Goal: Information Seeking & Learning: Understand process/instructions

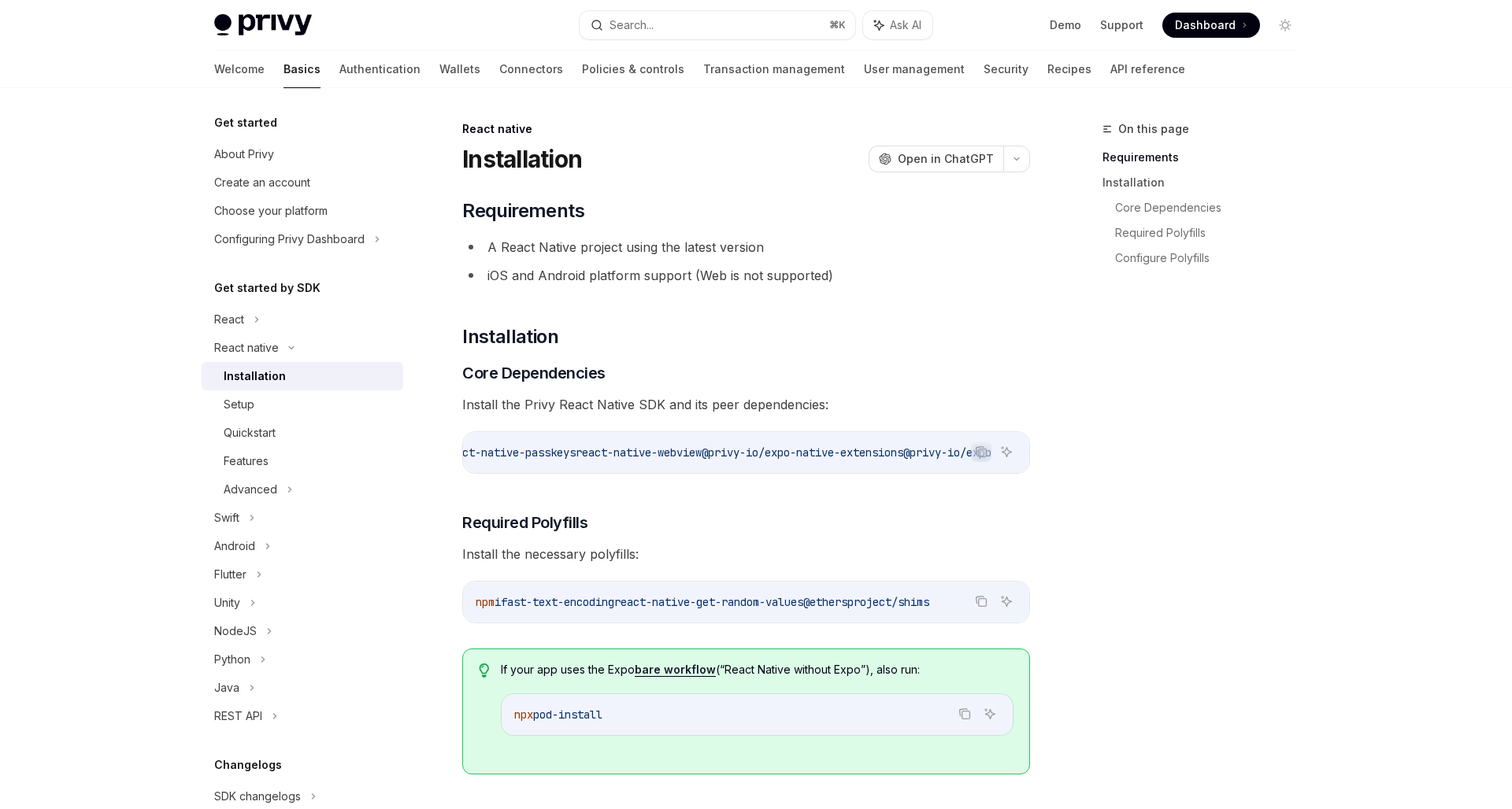
scroll to position [0, 873]
click at [979, 453] on icon "Copy the contents from the code block" at bounding box center [981, 452] width 12 height 12
click at [1047, 79] on link "Recipes" at bounding box center [1069, 69] width 44 height 37
type textarea "*"
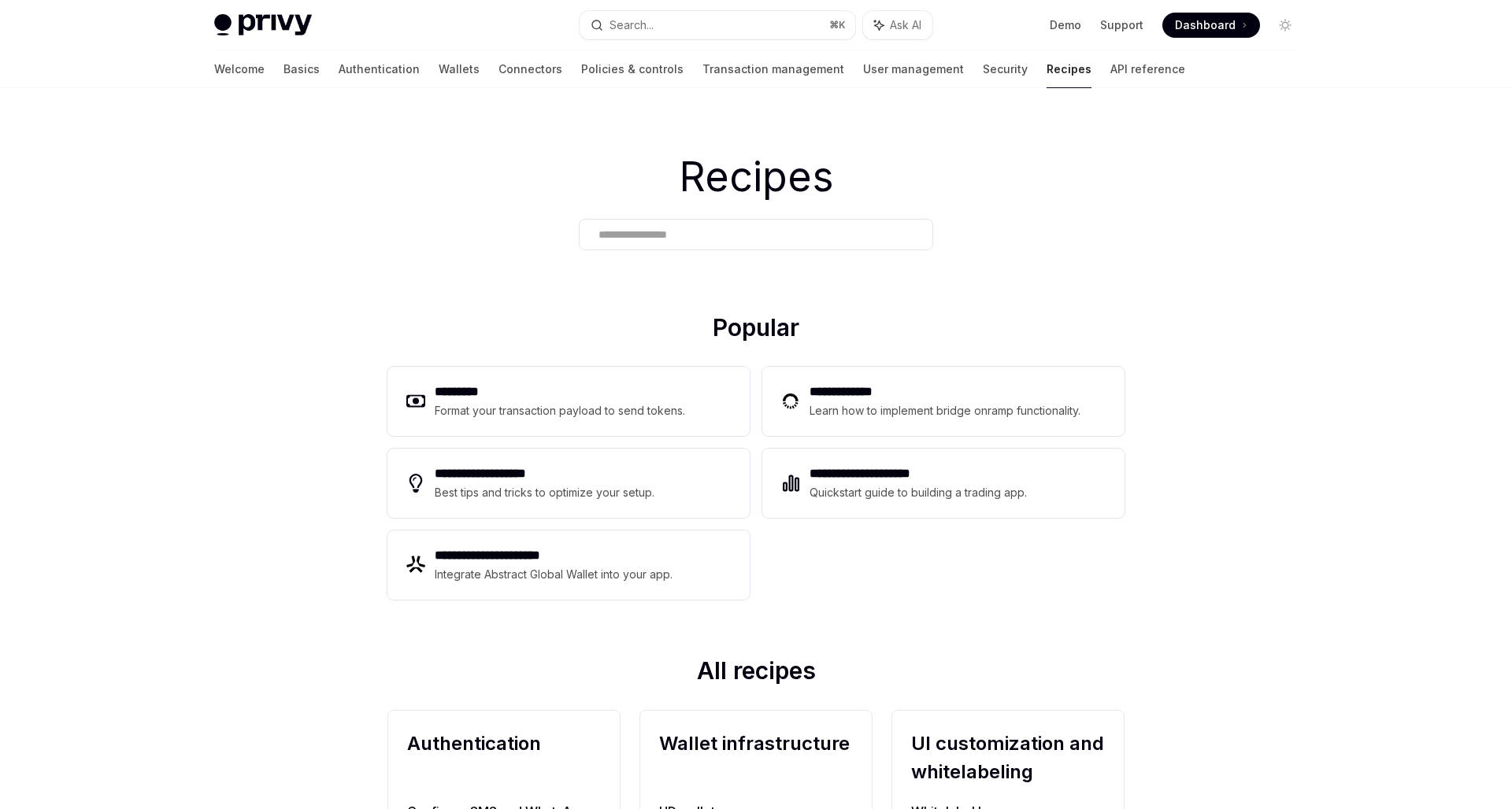
click at [684, 237] on input "text" at bounding box center [755, 235] width 315 height 17
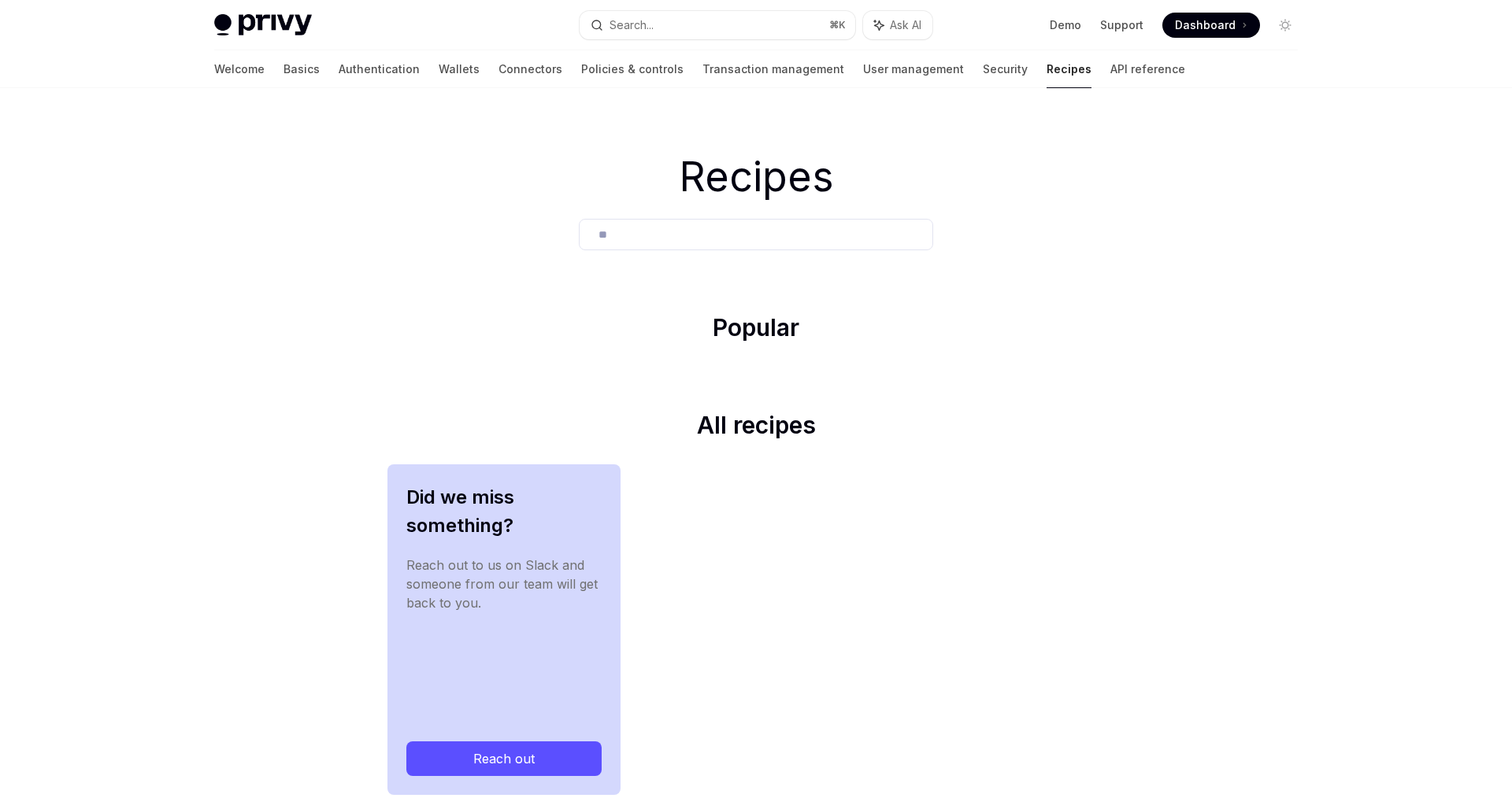
type input "*"
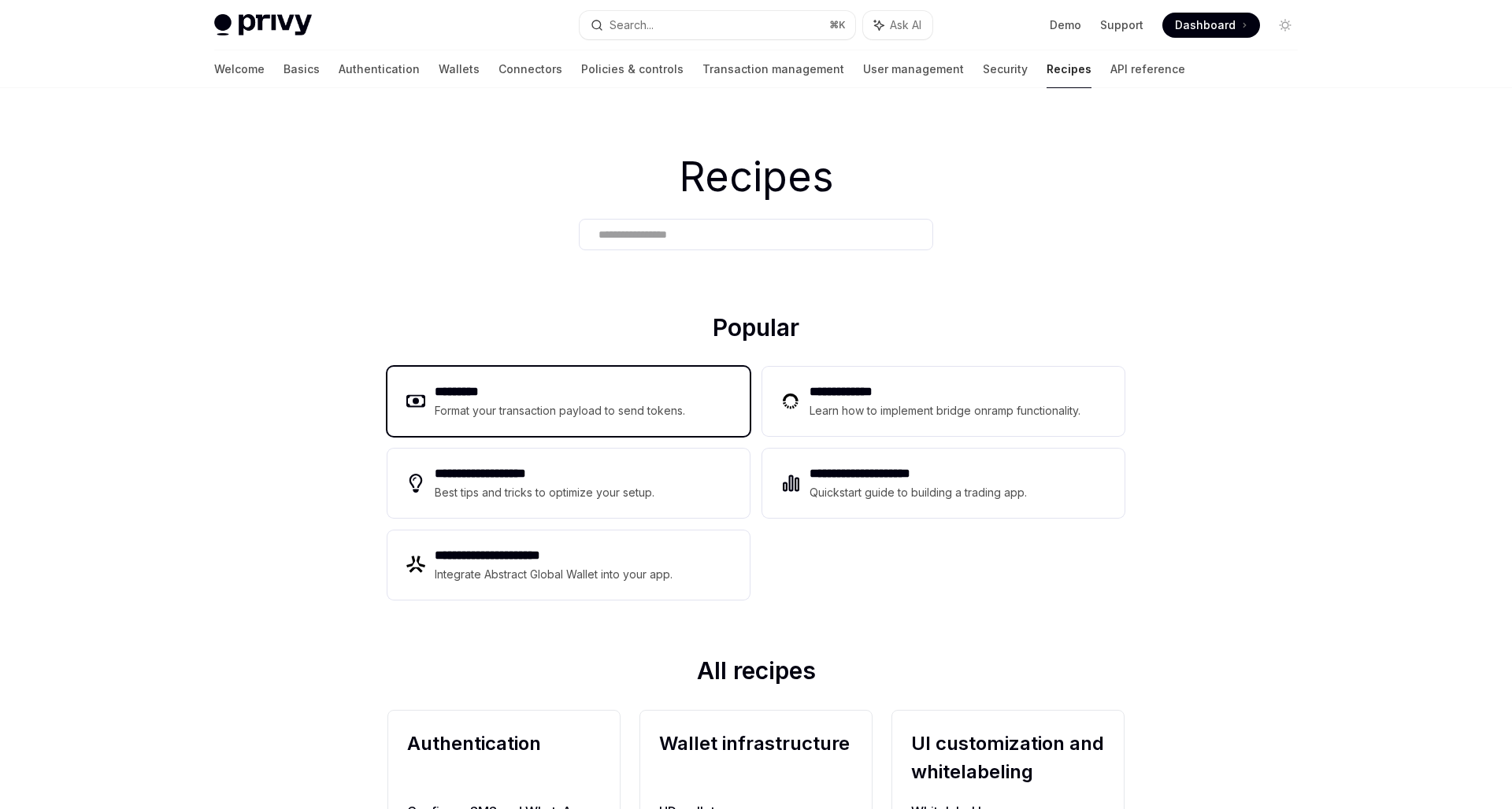
click at [517, 407] on div "Format your transaction payload to send tokens." at bounding box center [560, 411] width 251 height 19
type textarea "*"
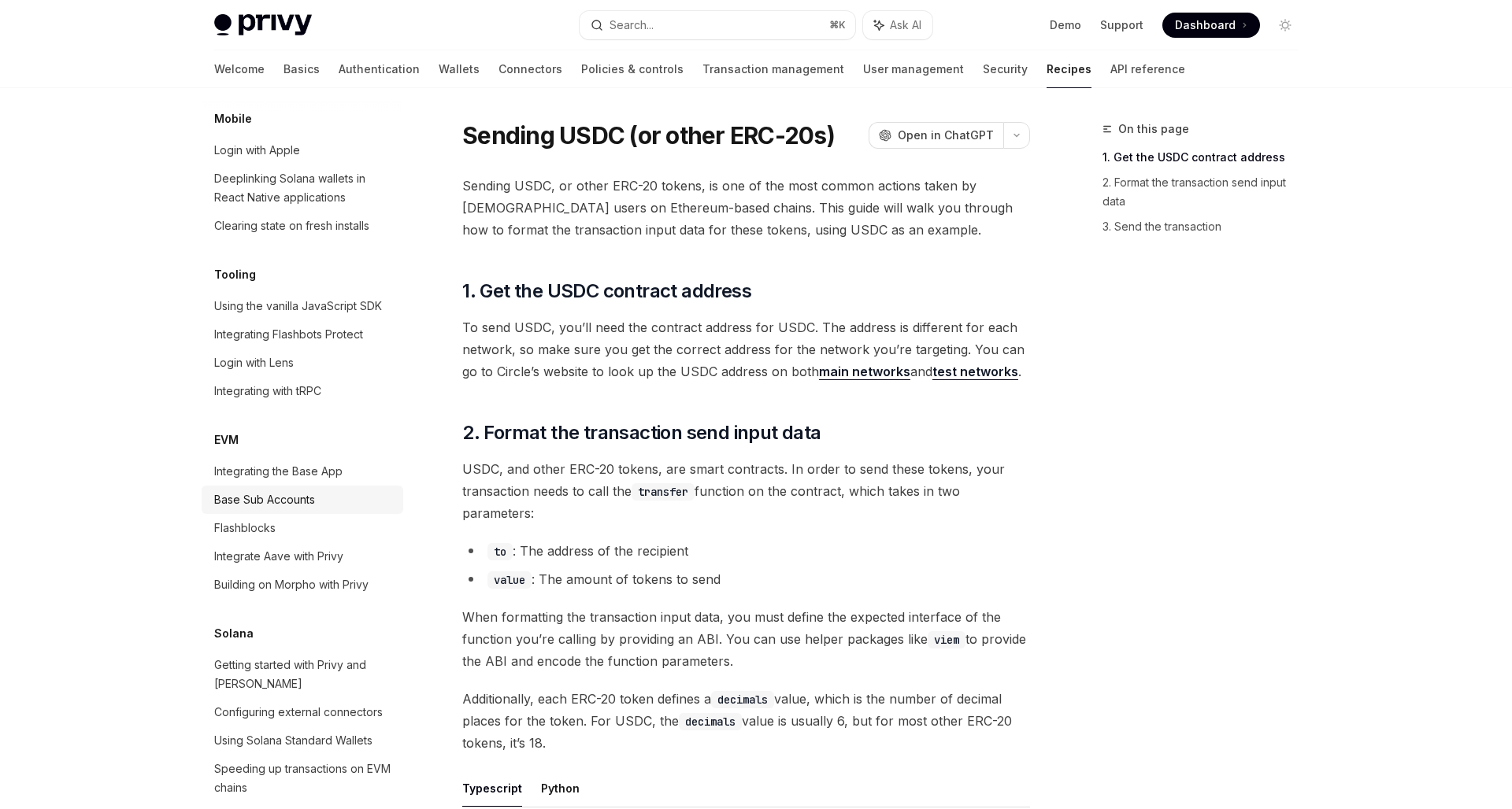
scroll to position [1846, 0]
click at [679, 19] on button "Search... ⌘ K" at bounding box center [718, 25] width 276 height 29
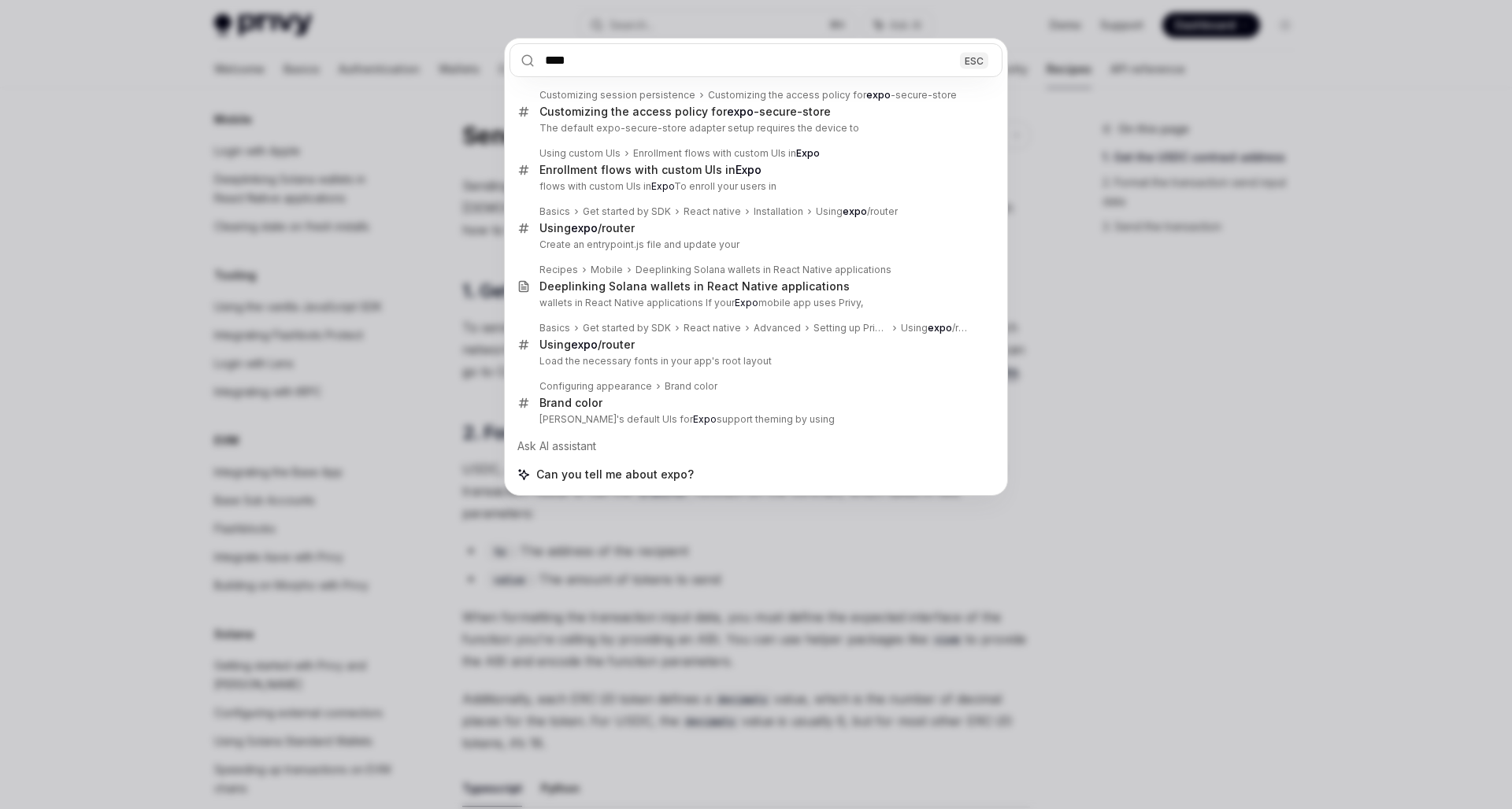
type input "****"
click at [475, 173] on div "**** ESC Customizing session persistence Customizing the access policy for expo…" at bounding box center [756, 404] width 1512 height 809
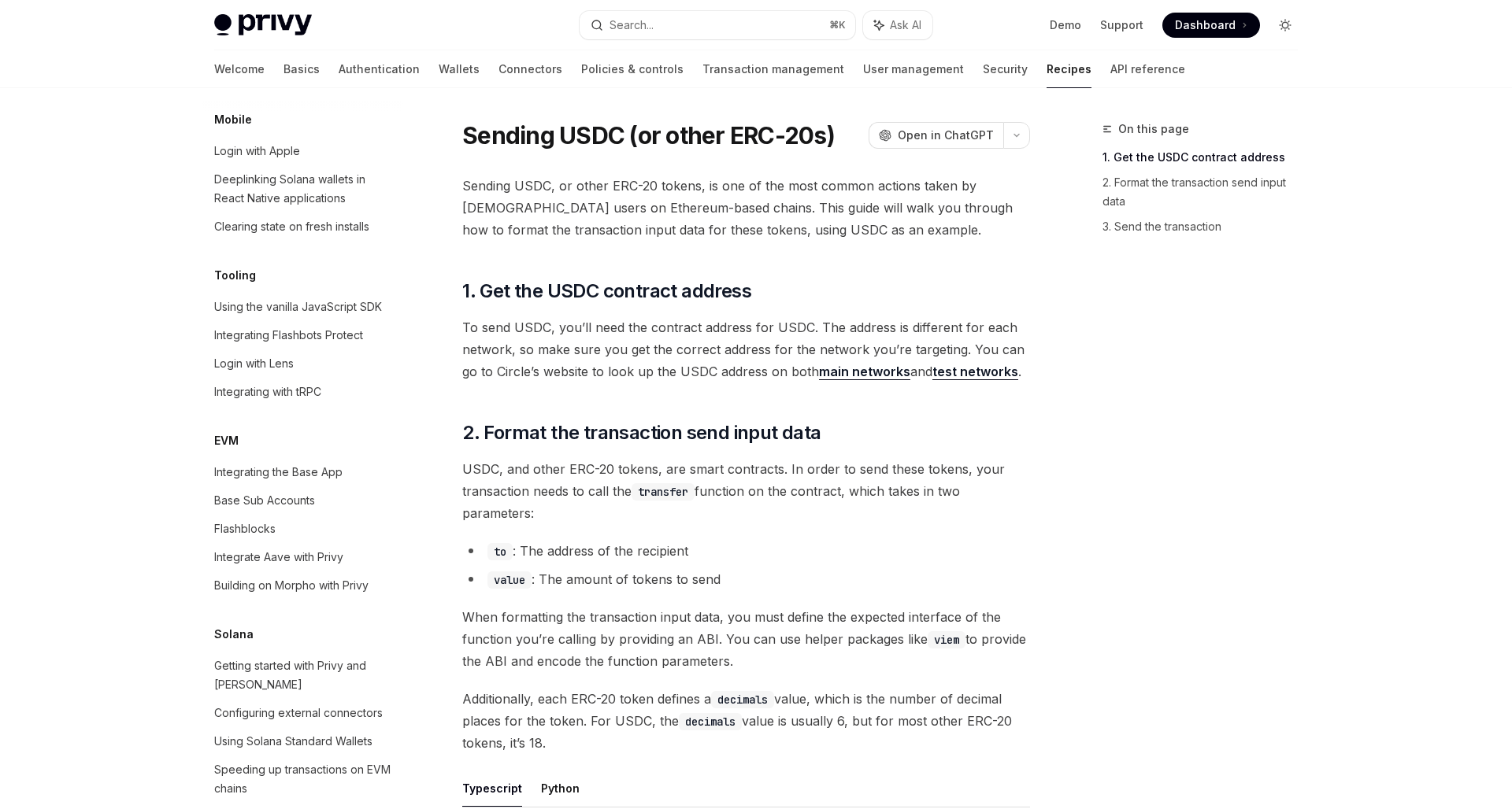
click at [1282, 33] on button "Toggle dark mode" at bounding box center [1284, 24] width 25 height 25
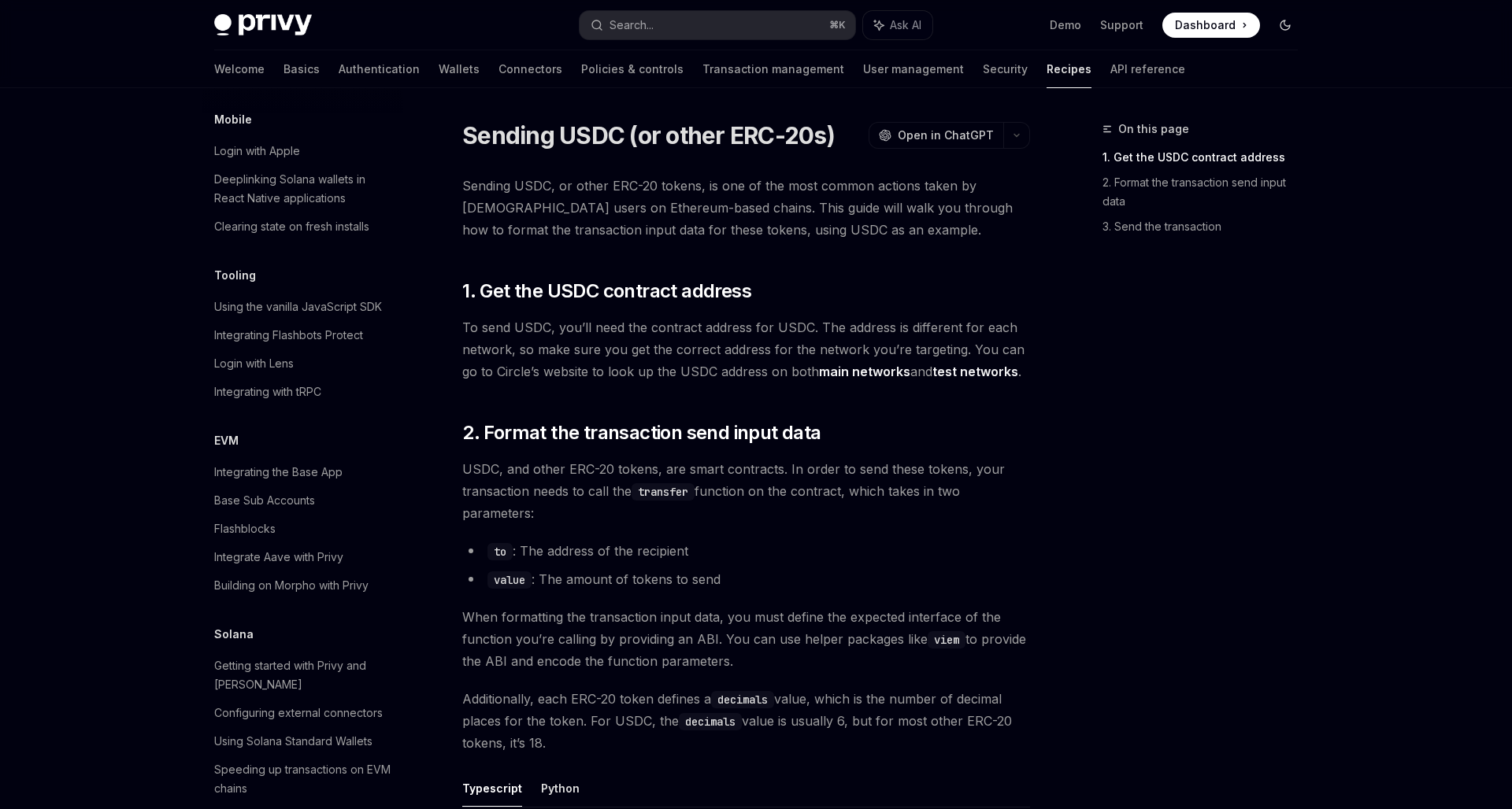
click at [1282, 33] on button "Toggle dark mode" at bounding box center [1284, 24] width 25 height 25
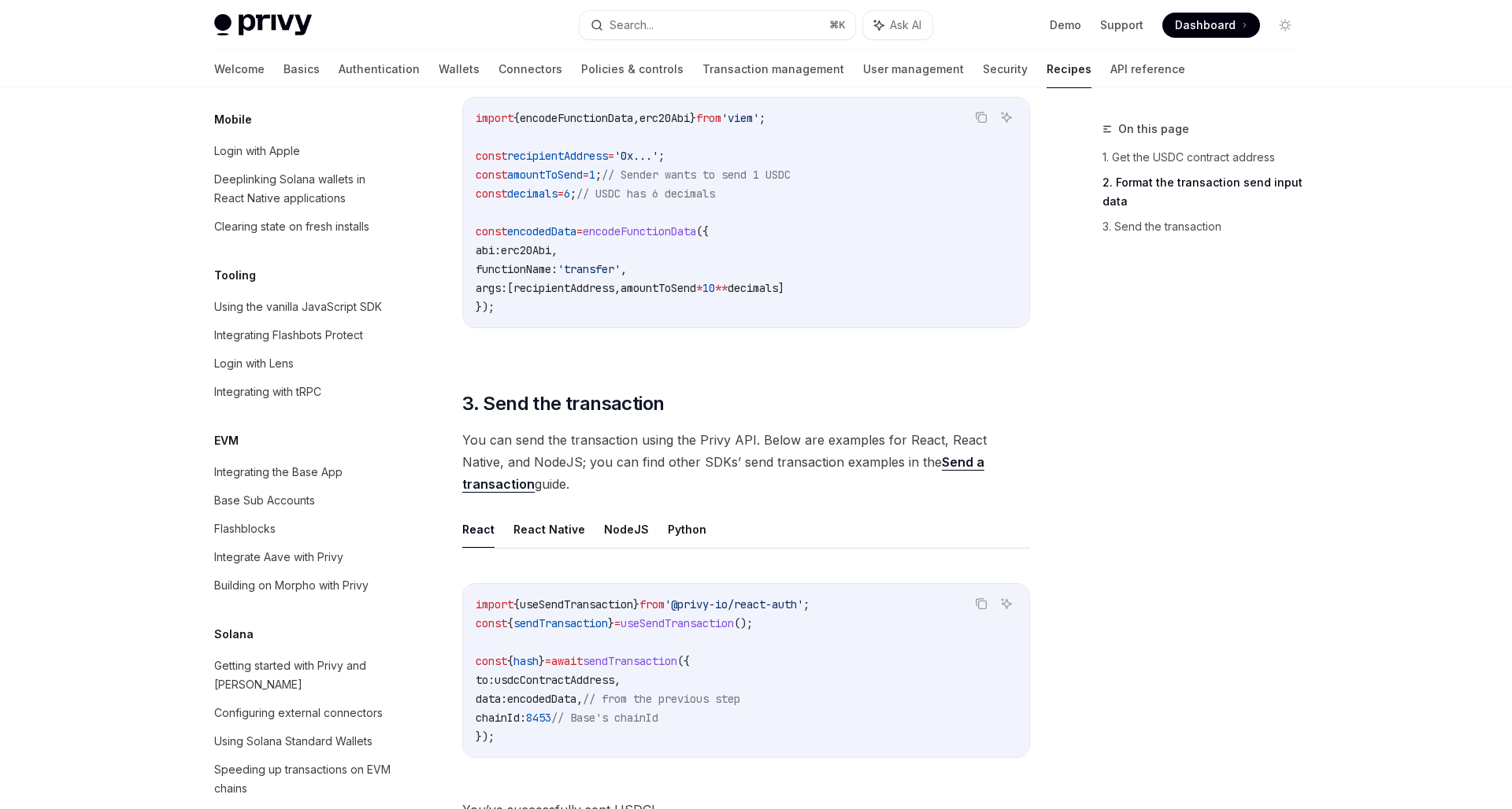
scroll to position [1044, 0]
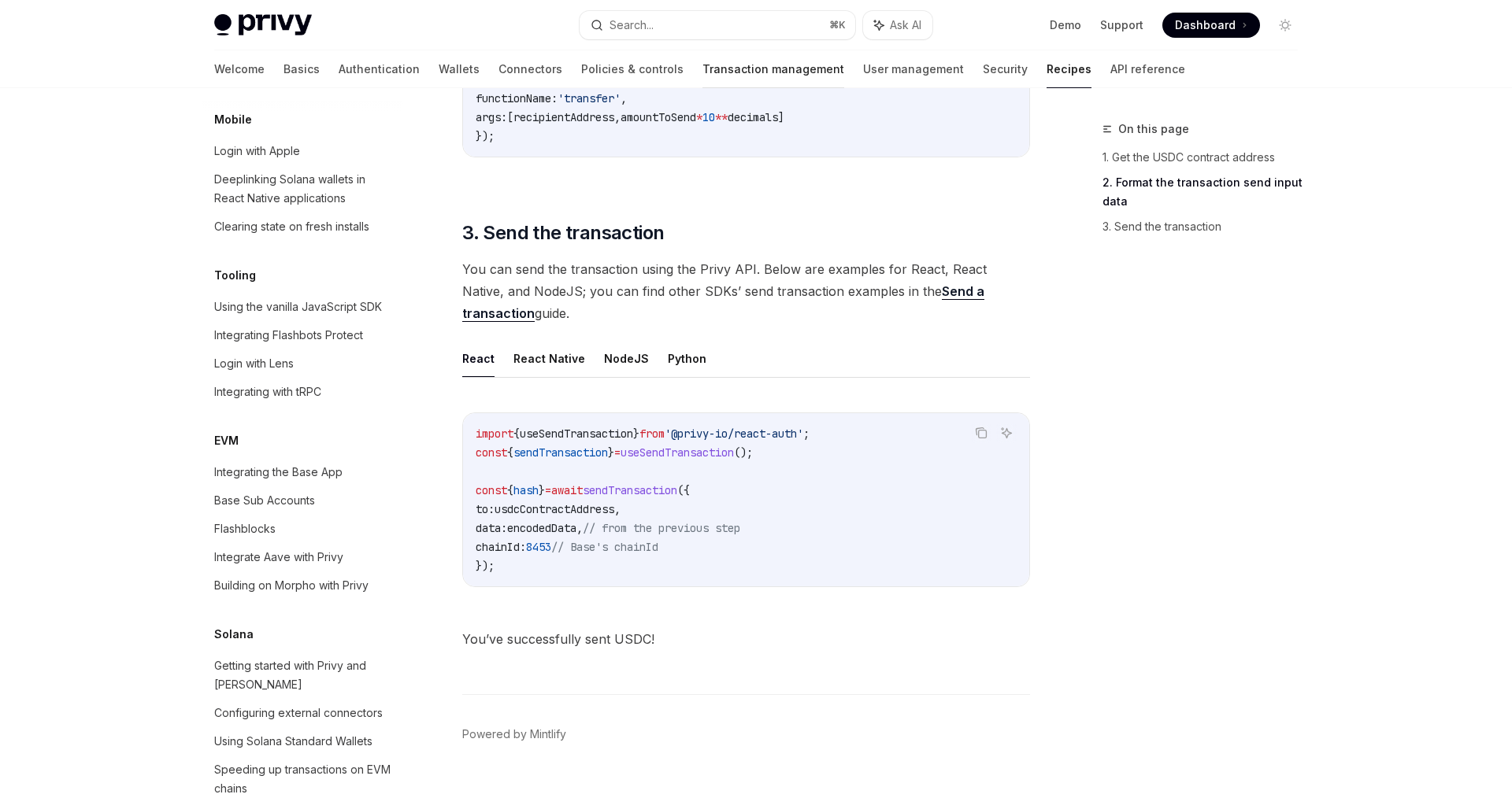
click at [702, 77] on link "Transaction management" at bounding box center [773, 69] width 142 height 37
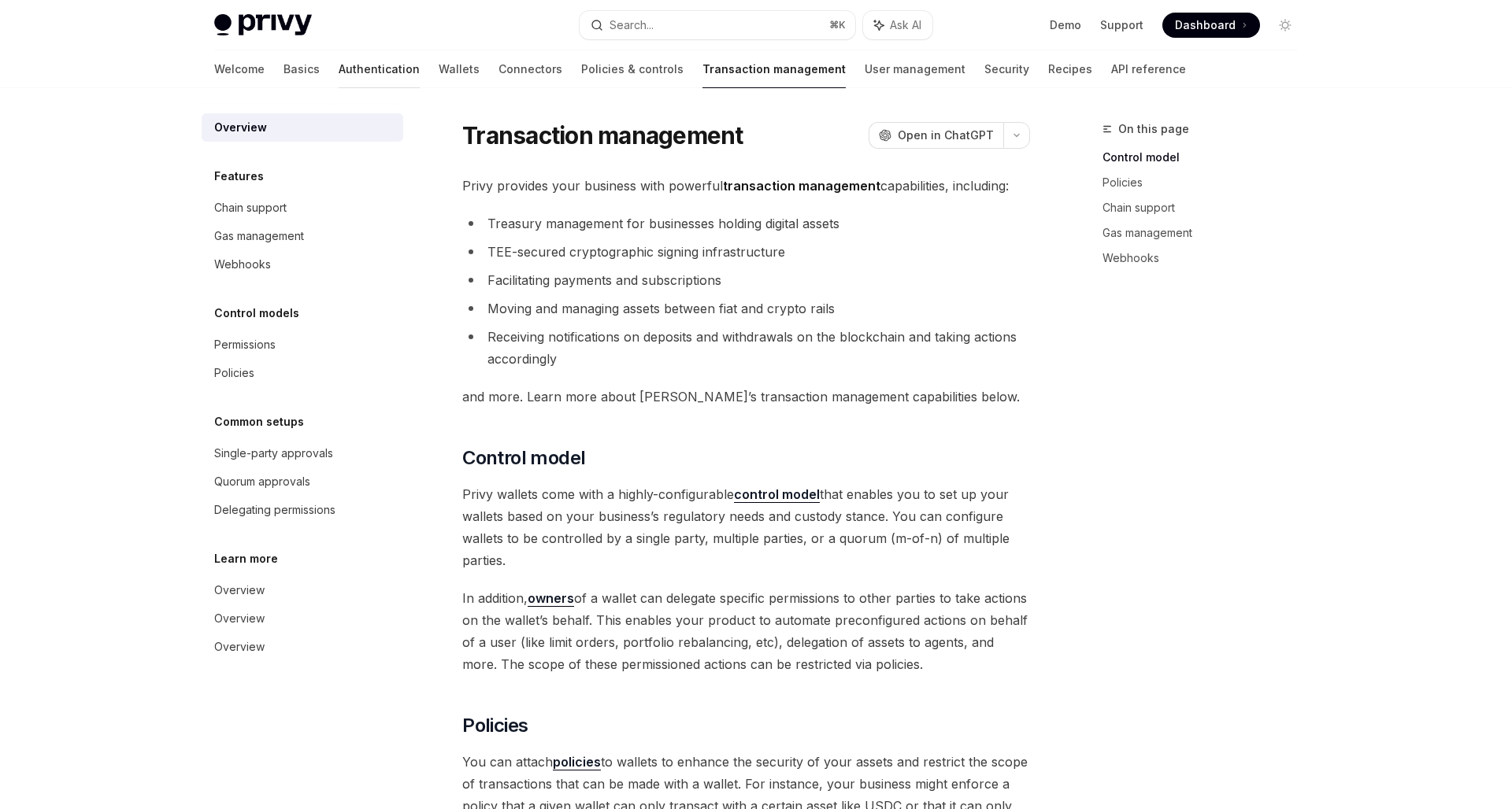
click at [338, 71] on link "Authentication" at bounding box center [378, 69] width 81 height 37
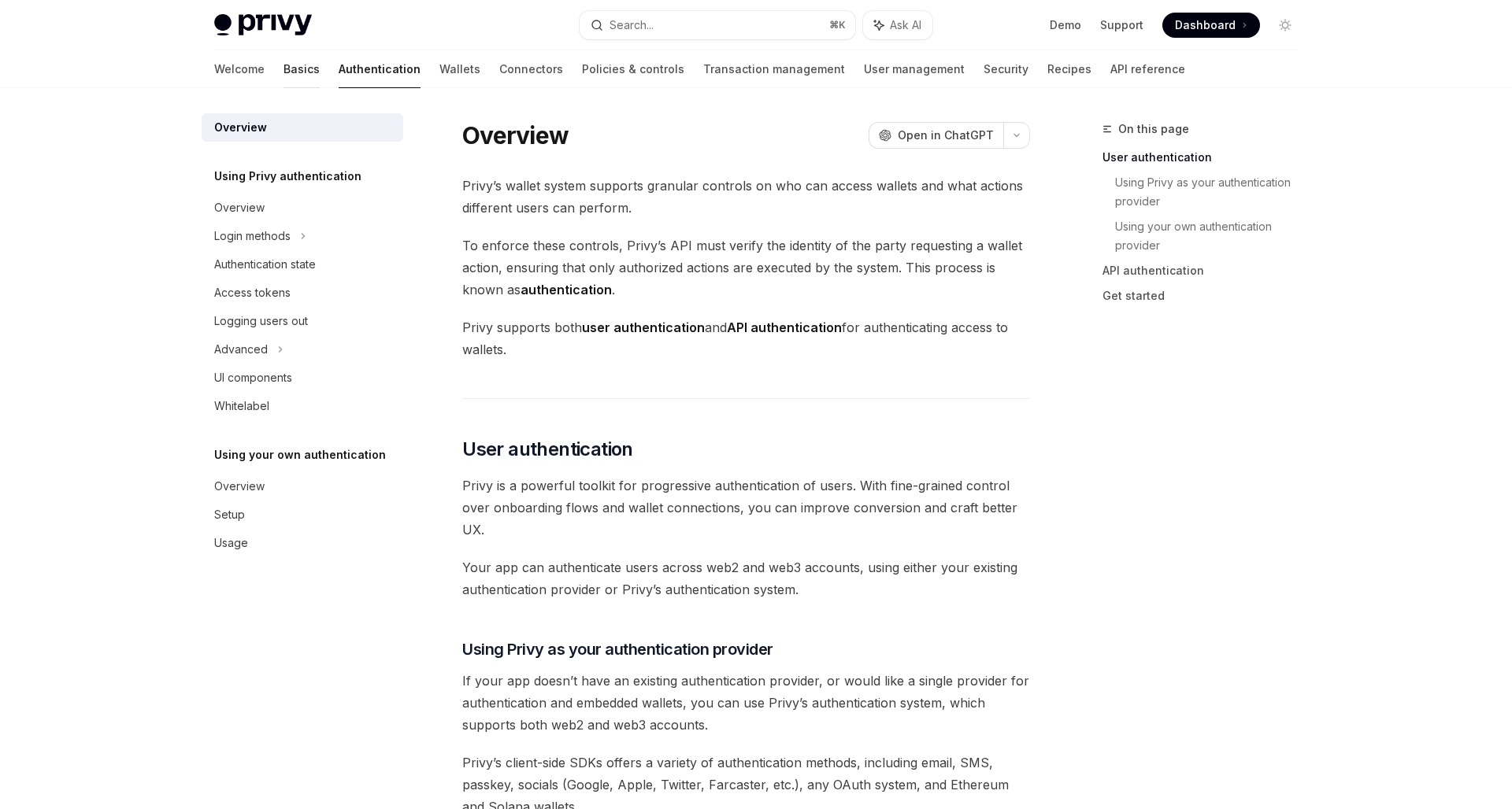
click at [283, 78] on link "Basics" at bounding box center [302, 69] width 37 height 37
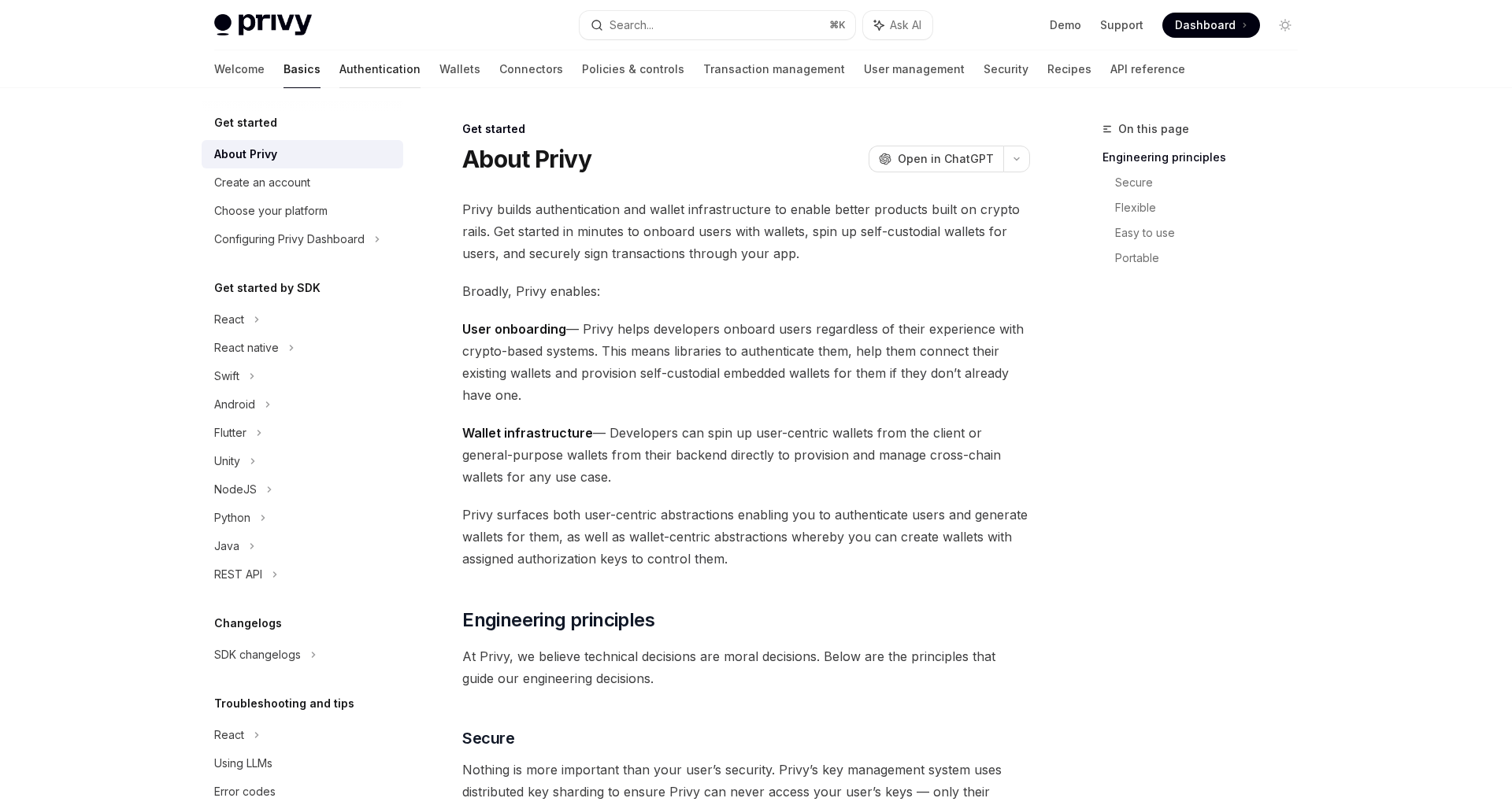
click at [339, 69] on link "Authentication" at bounding box center [379, 69] width 81 height 37
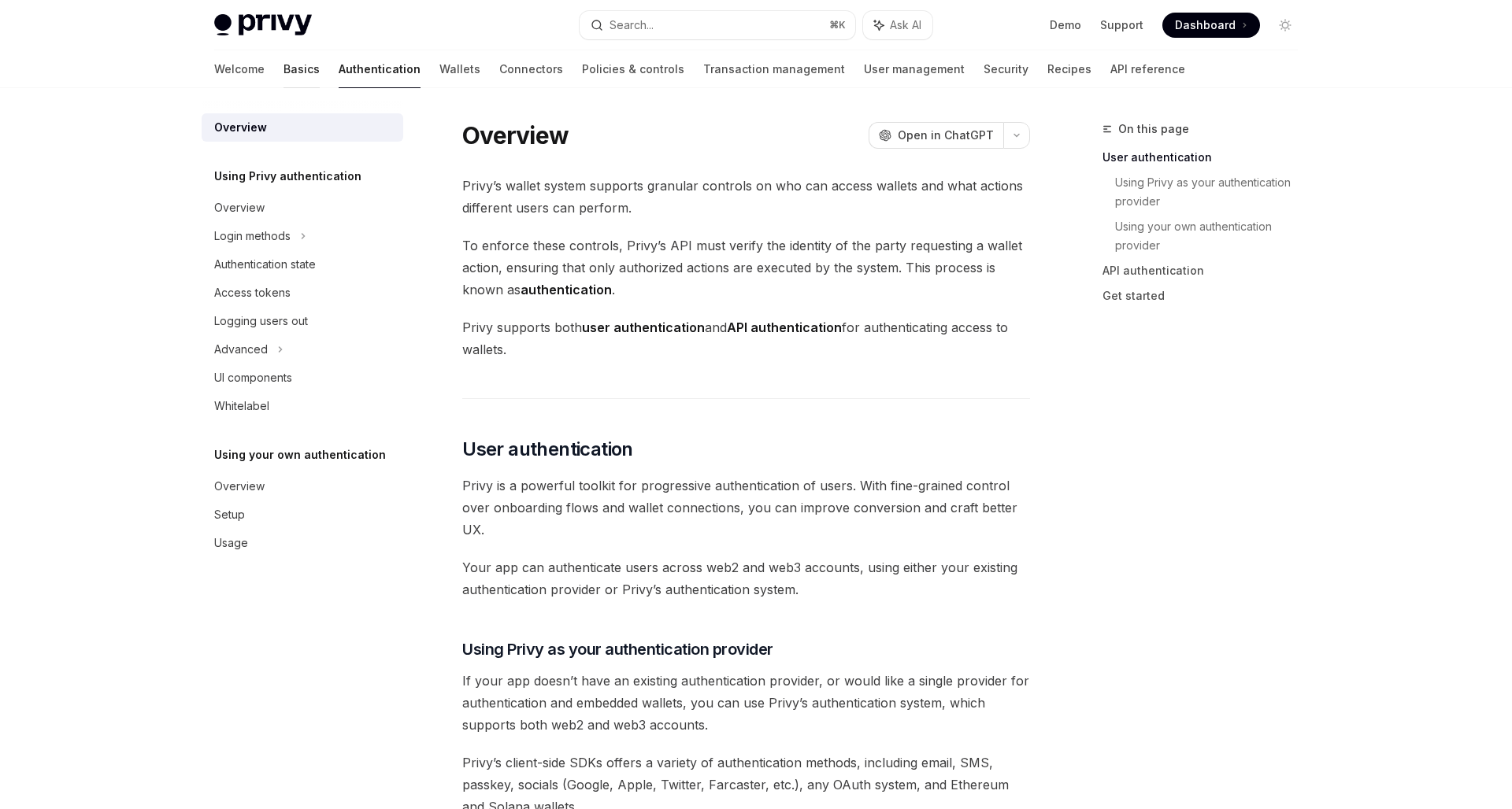
click at [283, 74] on link "Basics" at bounding box center [302, 69] width 37 height 37
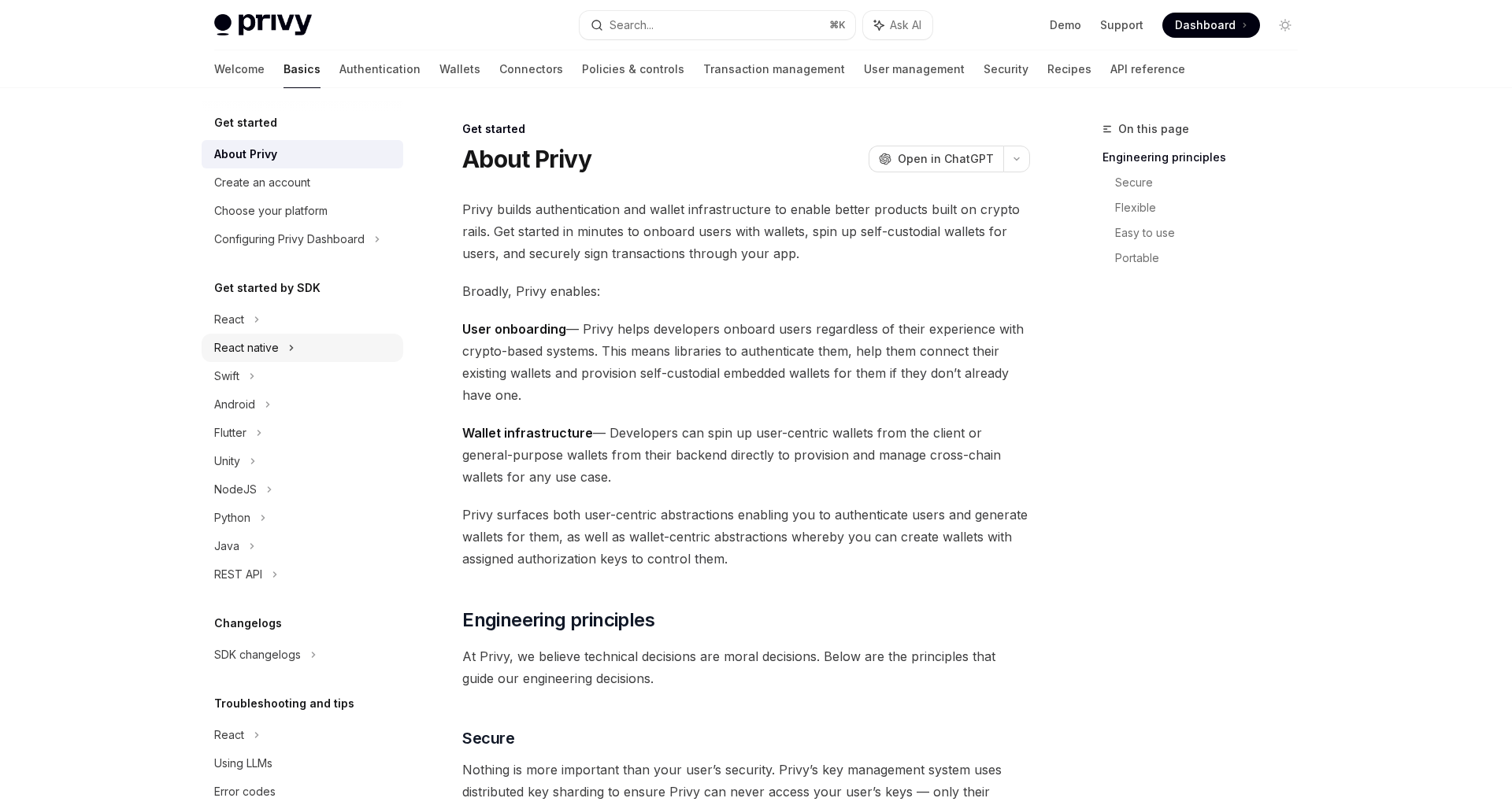
click at [275, 346] on div "React native" at bounding box center [247, 348] width 65 height 19
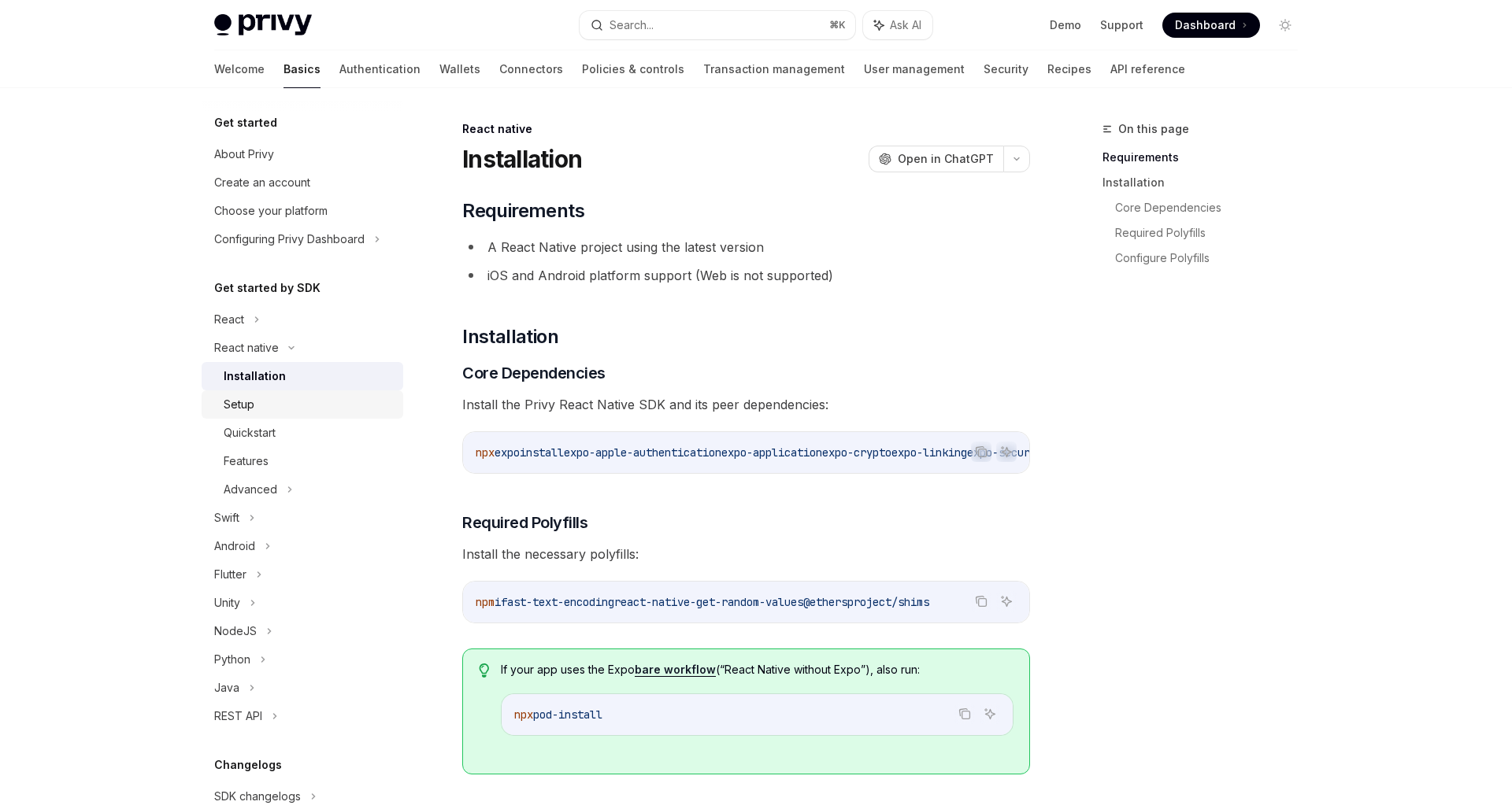
click at [257, 410] on div "Setup" at bounding box center [308, 404] width 170 height 19
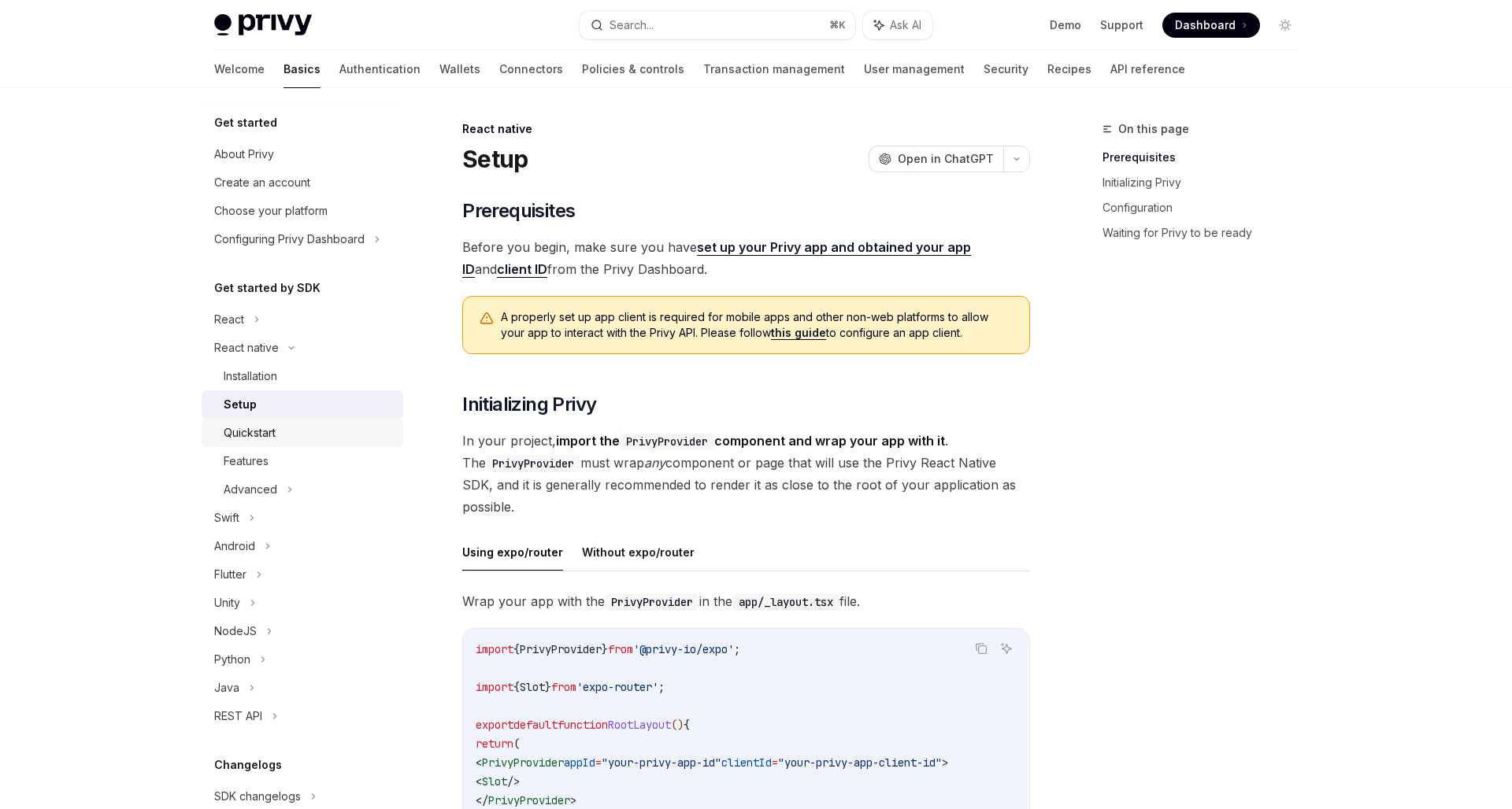
click at [257, 438] on div "Quickstart" at bounding box center [249, 433] width 52 height 19
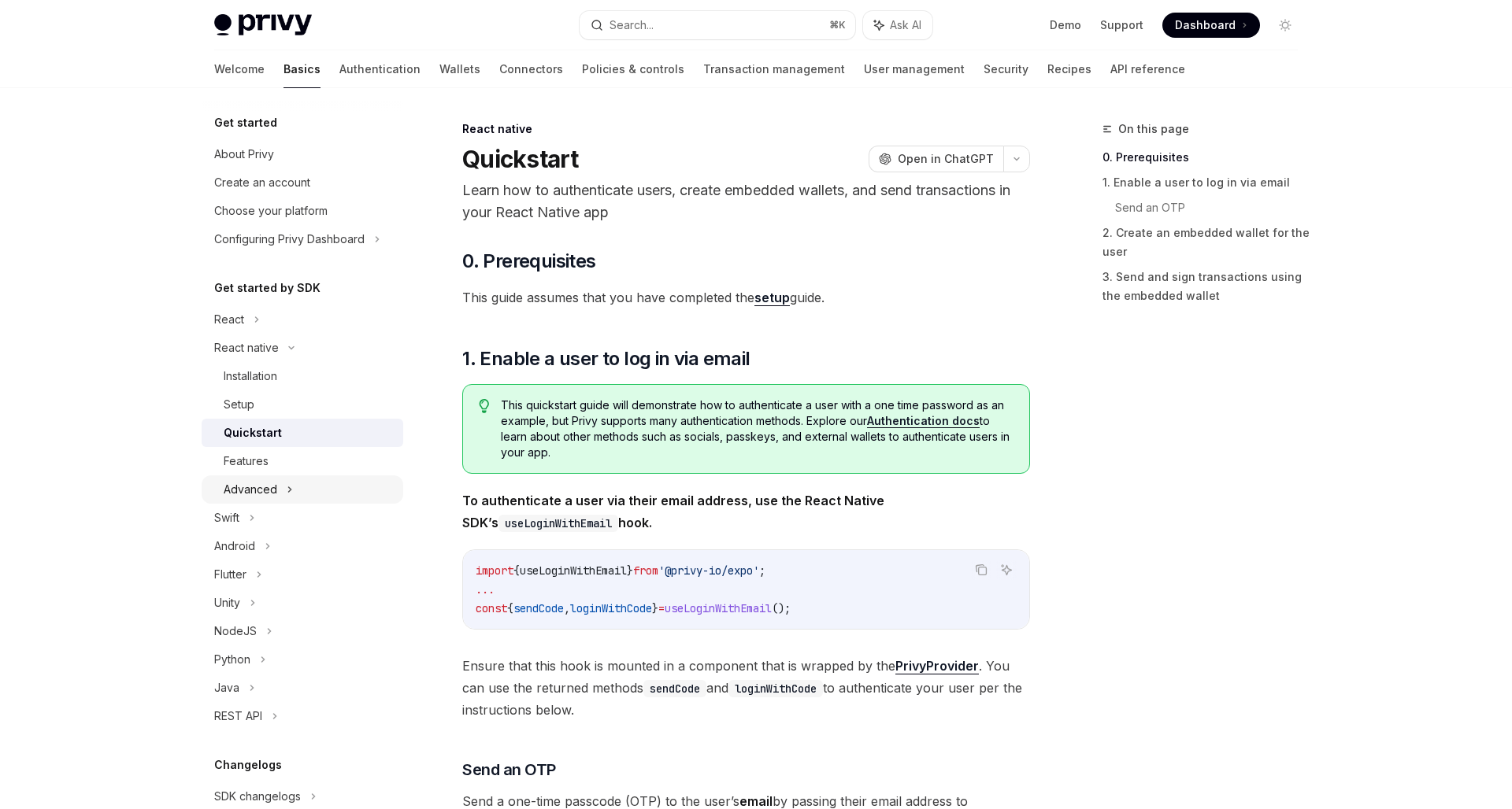
click at [257, 482] on div "Advanced" at bounding box center [249, 490] width 53 height 19
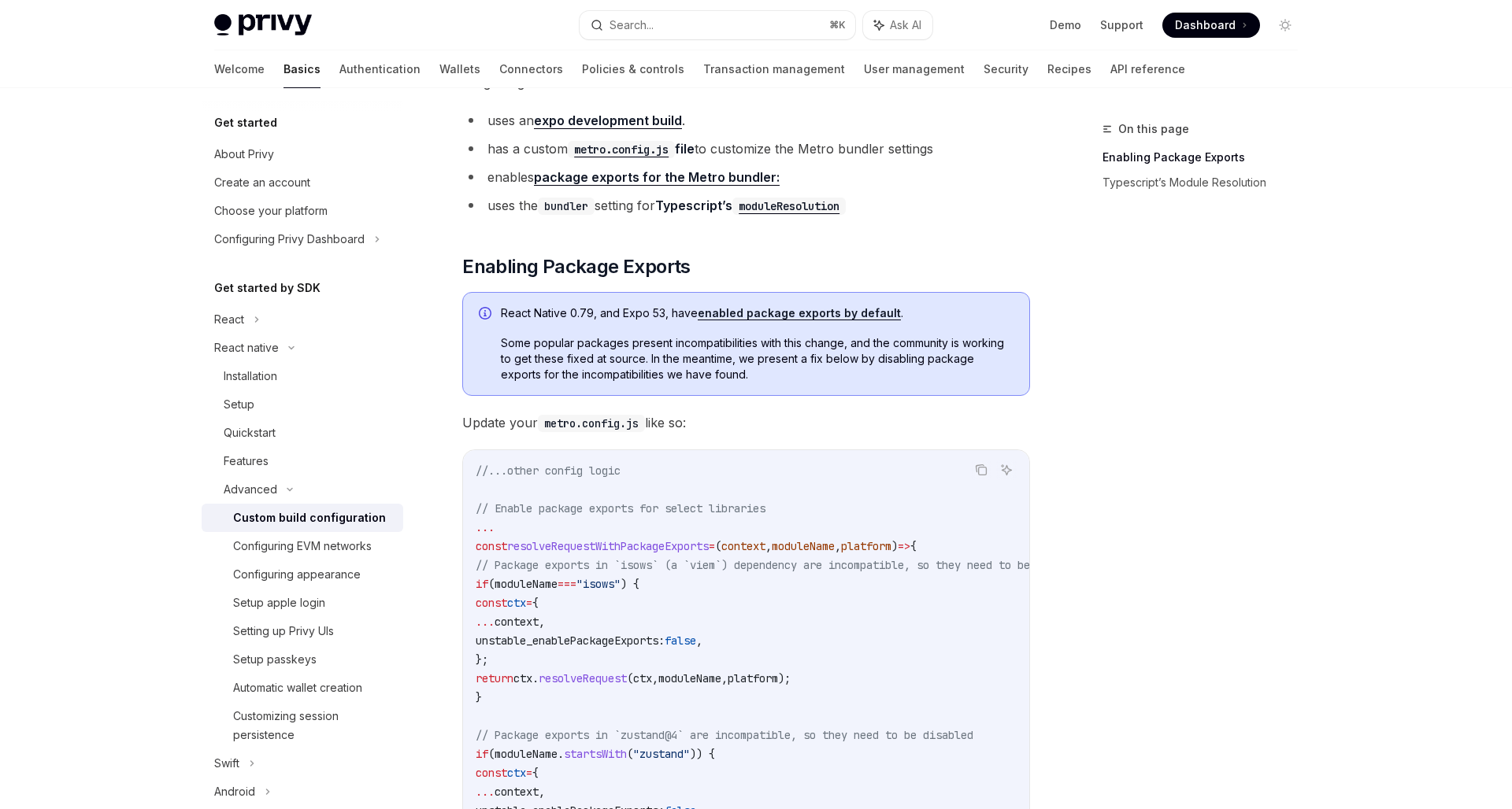
scroll to position [355, 0]
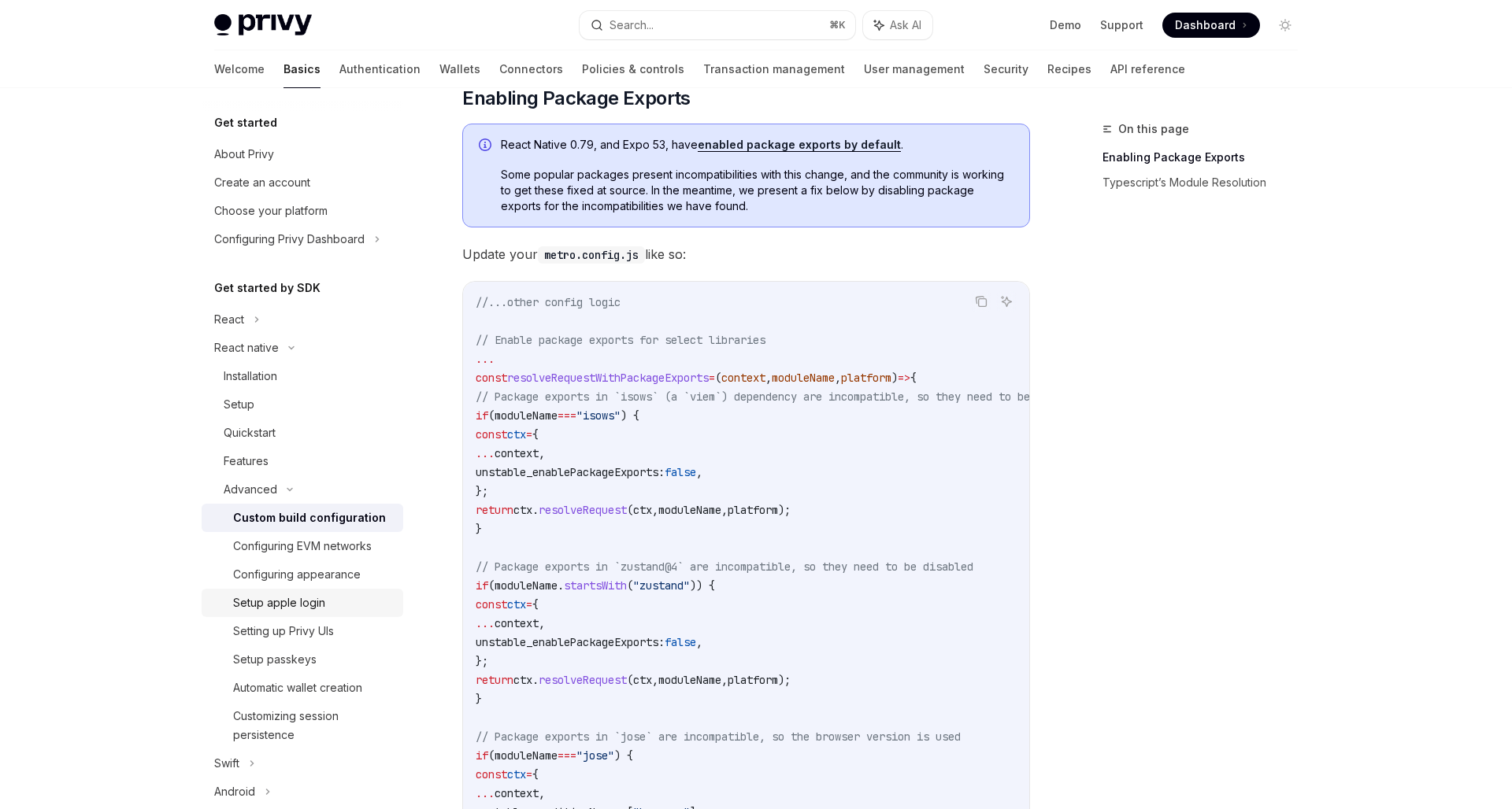
click at [334, 610] on div "Setup apple login" at bounding box center [313, 603] width 160 height 19
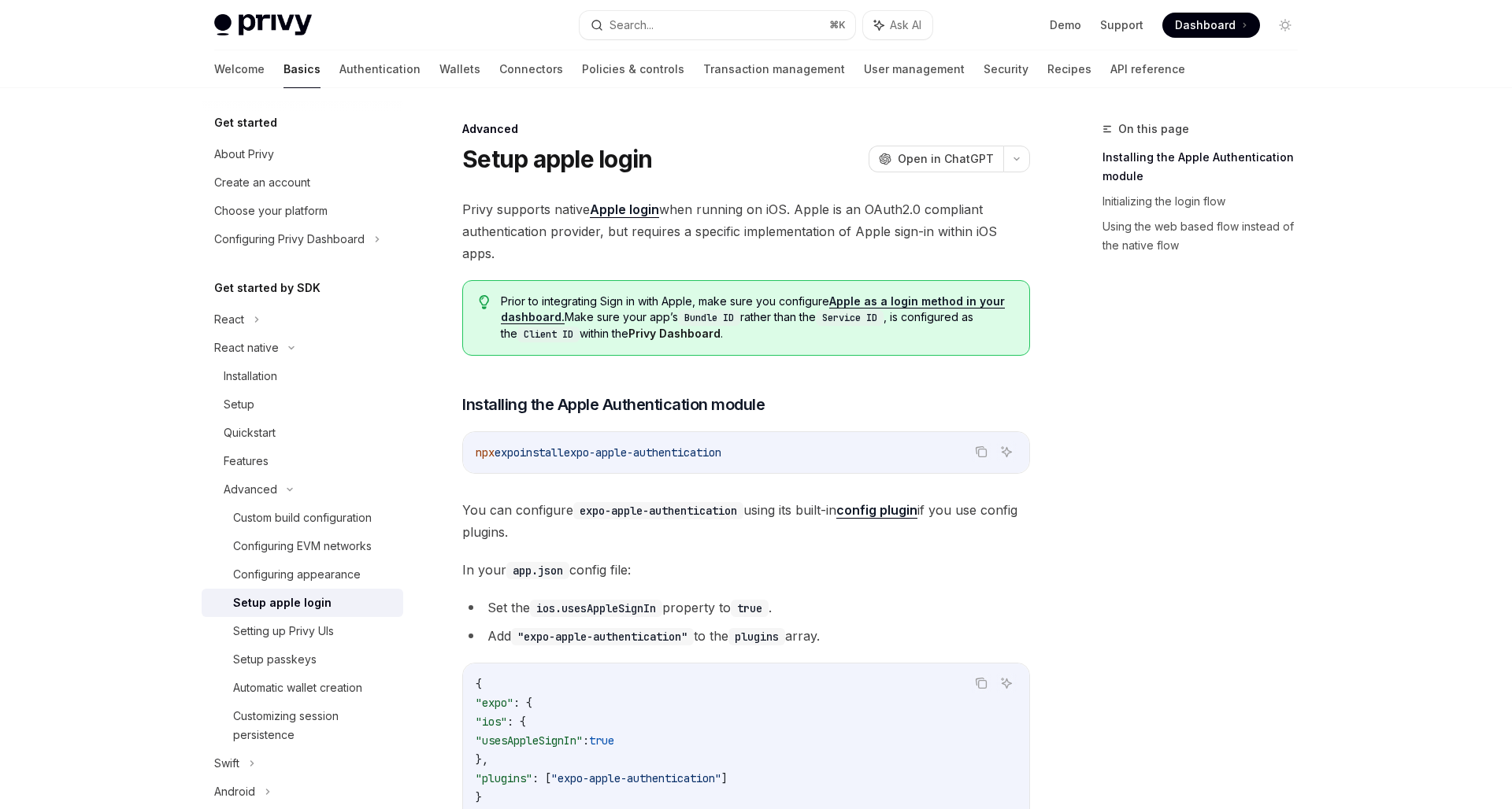
scroll to position [701, 0]
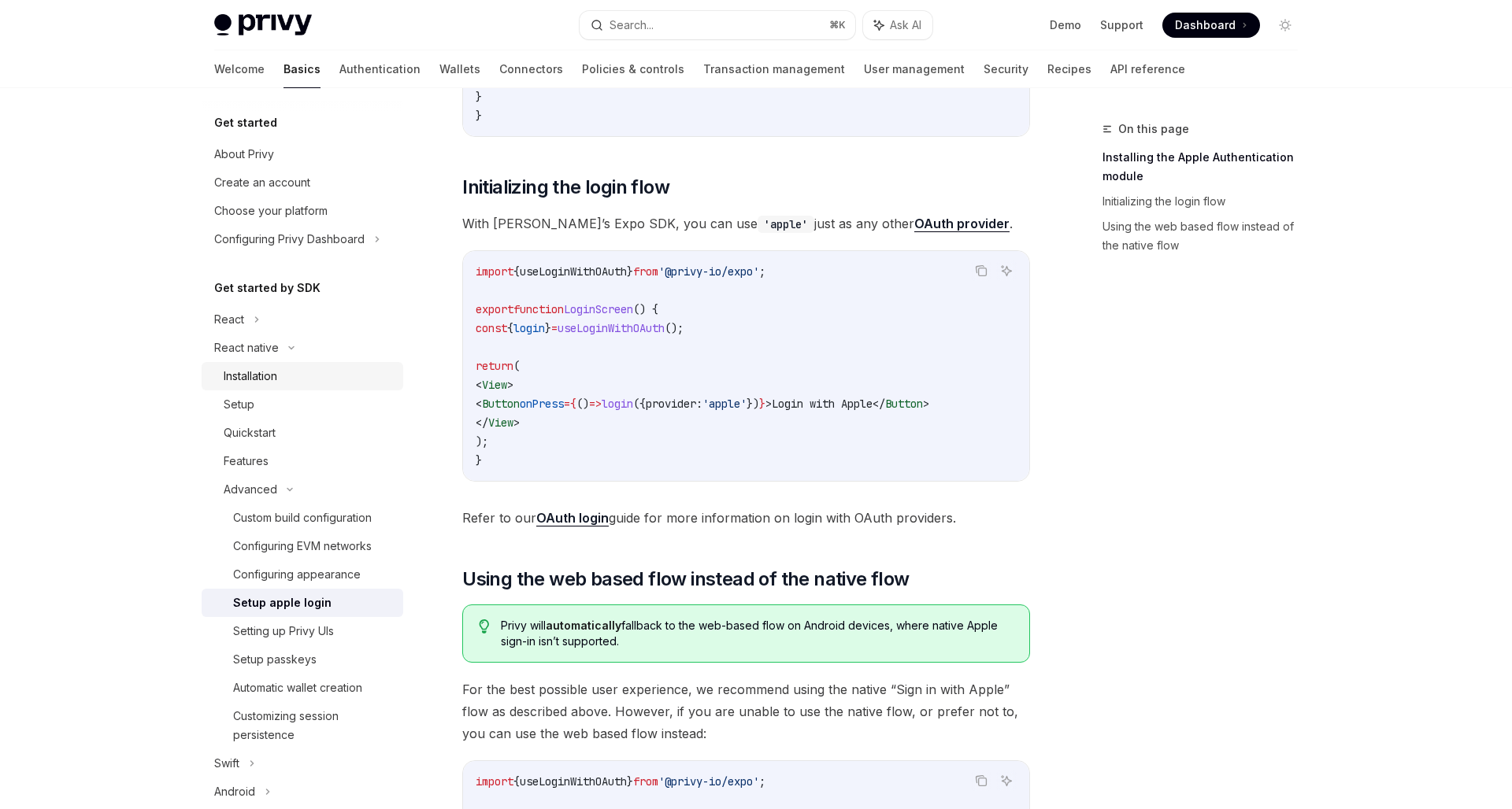
click at [250, 370] on div "Installation" at bounding box center [249, 377] width 53 height 19
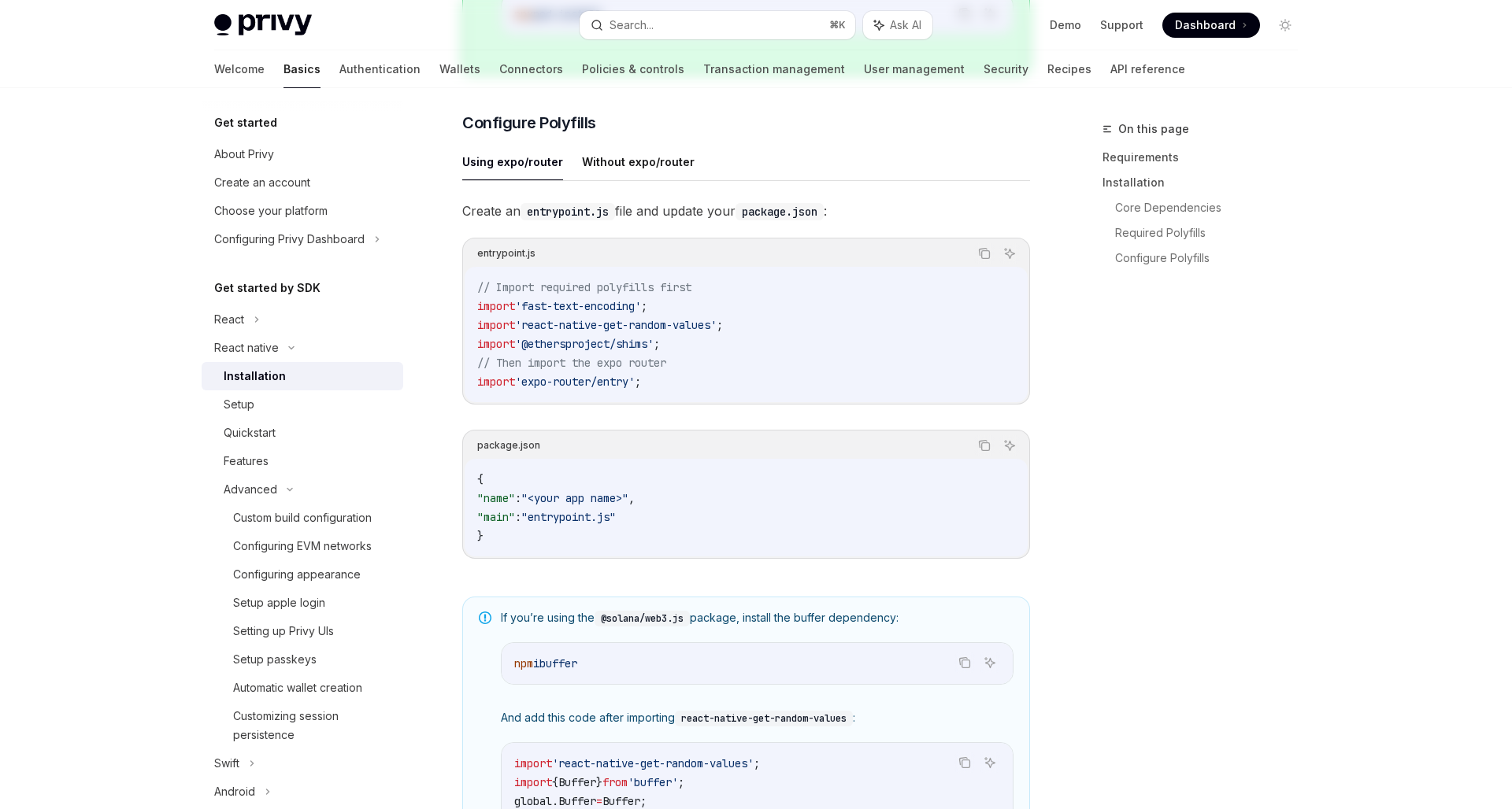
type textarea "*"
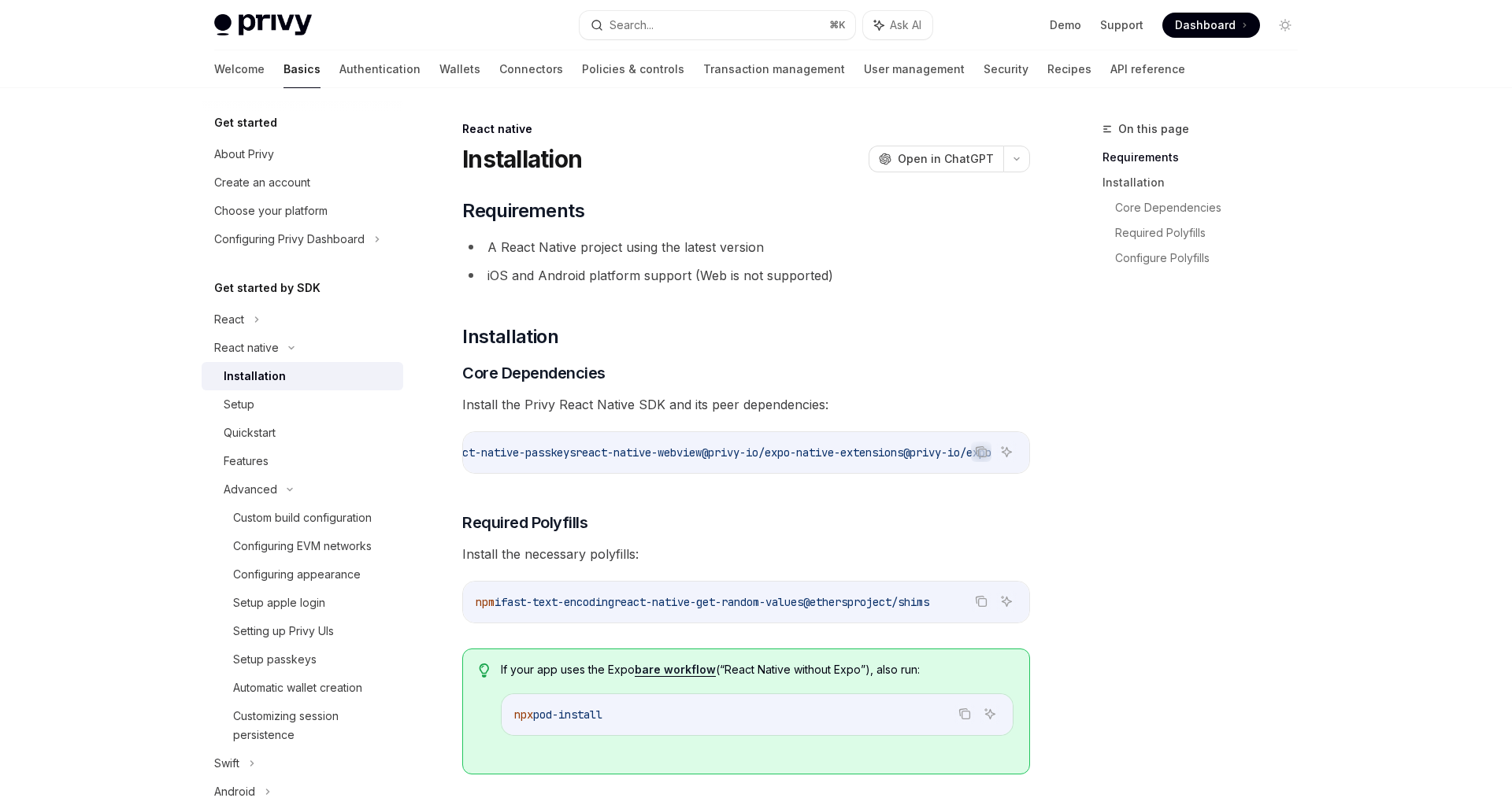
scroll to position [0, 873]
drag, startPoint x: 679, startPoint y: 452, endPoint x: 889, endPoint y: 443, distance: 210.2
click at [889, 443] on code "npx expo install expo-apple-authentication expo-application expo-crypto expo-li…" at bounding box center [387, 452] width 1285 height 19
copy span "@privy-io/expo-native-extensions"
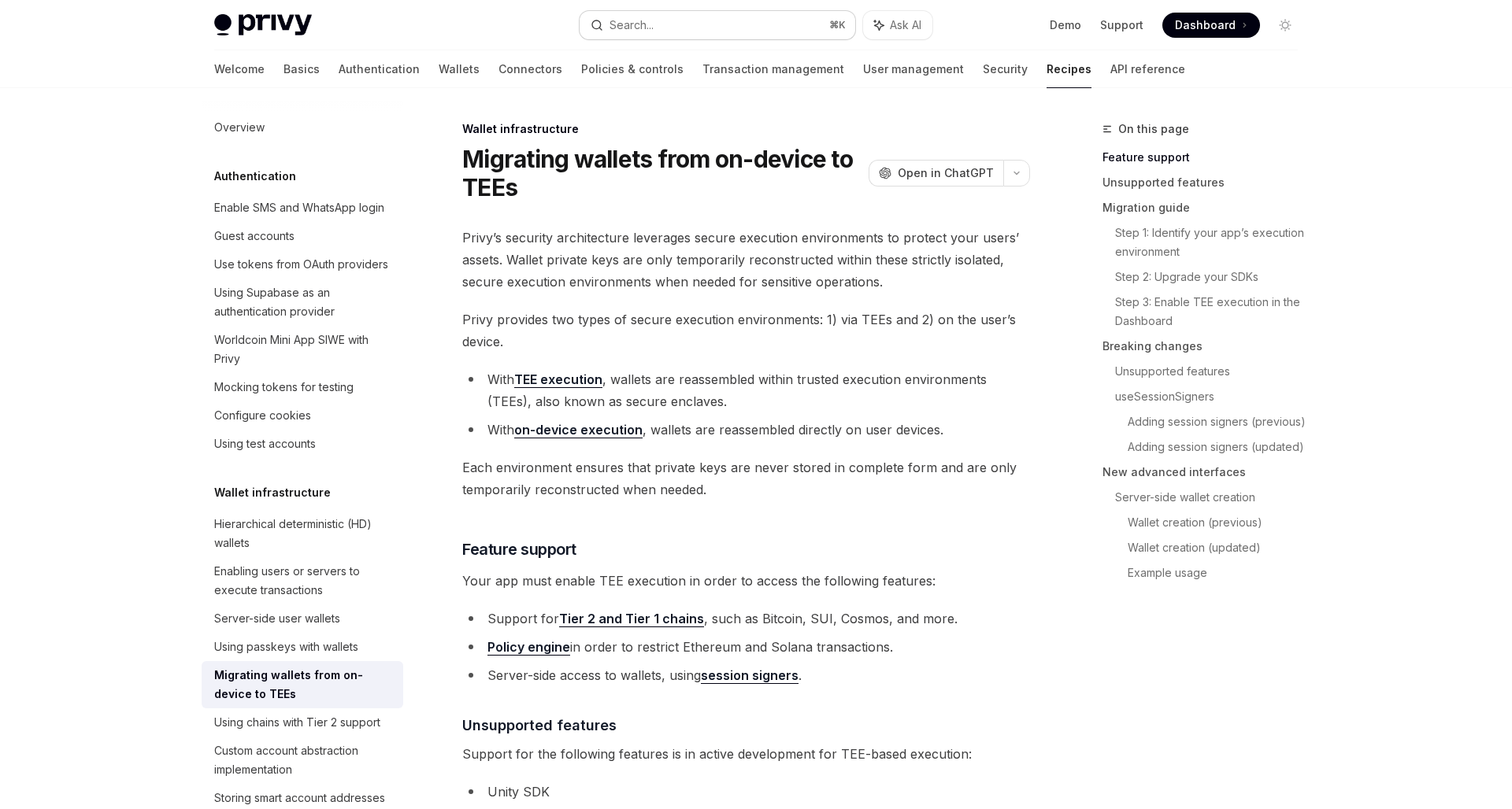
click at [609, 24] on div "Search..." at bounding box center [622, 25] width 63 height 19
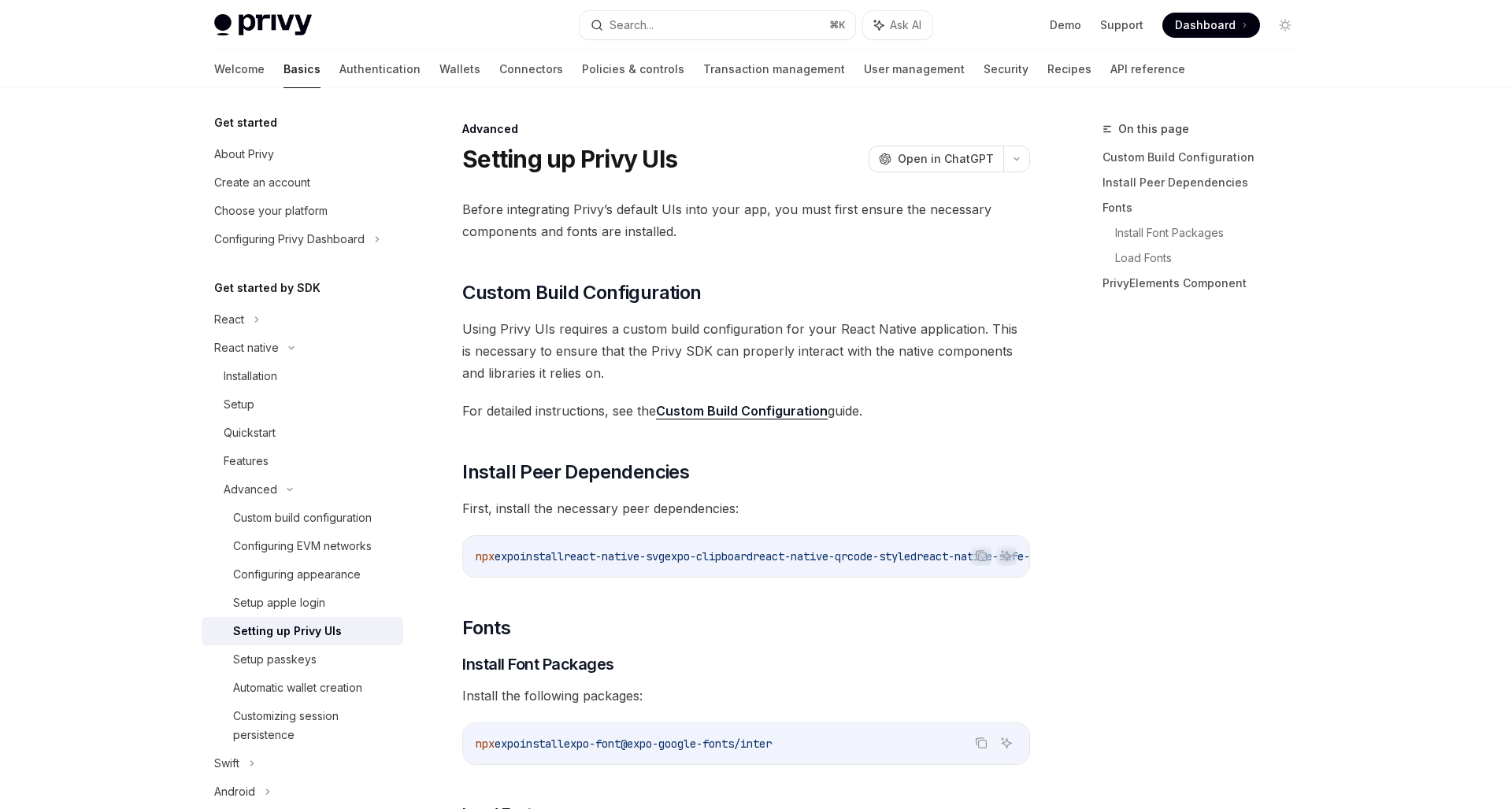
type textarea "*"
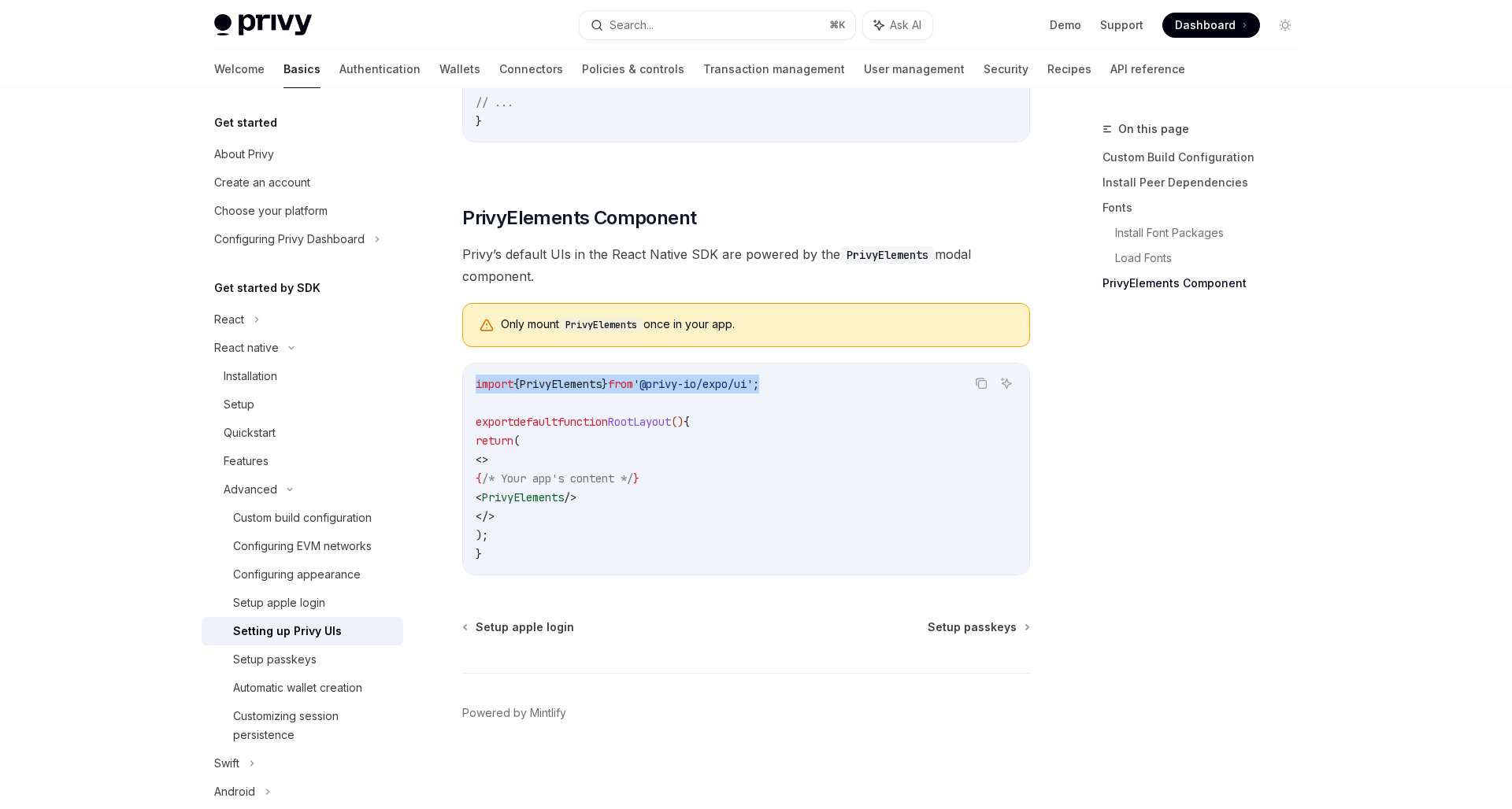
drag, startPoint x: 809, startPoint y: 382, endPoint x: 475, endPoint y: 385, distance: 334.0
click at [475, 385] on div "import { PrivyElements } from '@privy-io/expo/ui' ; export default function Roo…" at bounding box center [746, 469] width 566 height 211
copy span "import { PrivyElements } from '@privy-io/expo/ui' ;"
click at [783, 486] on code "import { PrivyElements } from '@privy-io/expo/ui' ; export default function Roo…" at bounding box center [746, 469] width 541 height 189
drag, startPoint x: 778, startPoint y: 389, endPoint x: 669, endPoint y: 390, distance: 109.0
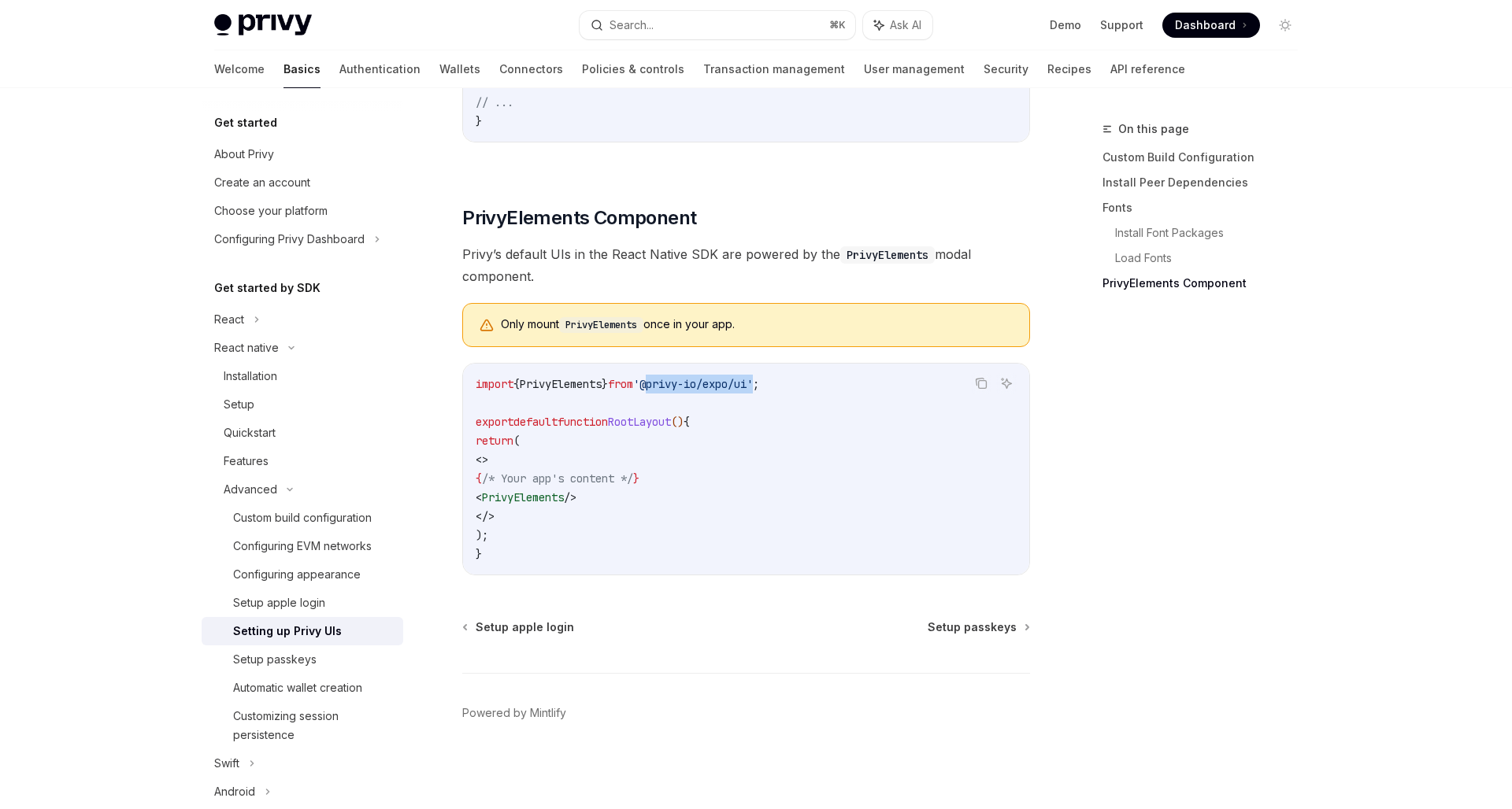
click at [669, 390] on span "'@privy-io/expo/ui'" at bounding box center [692, 384] width 119 height 14
copy span "@privy-io/expo/ui"
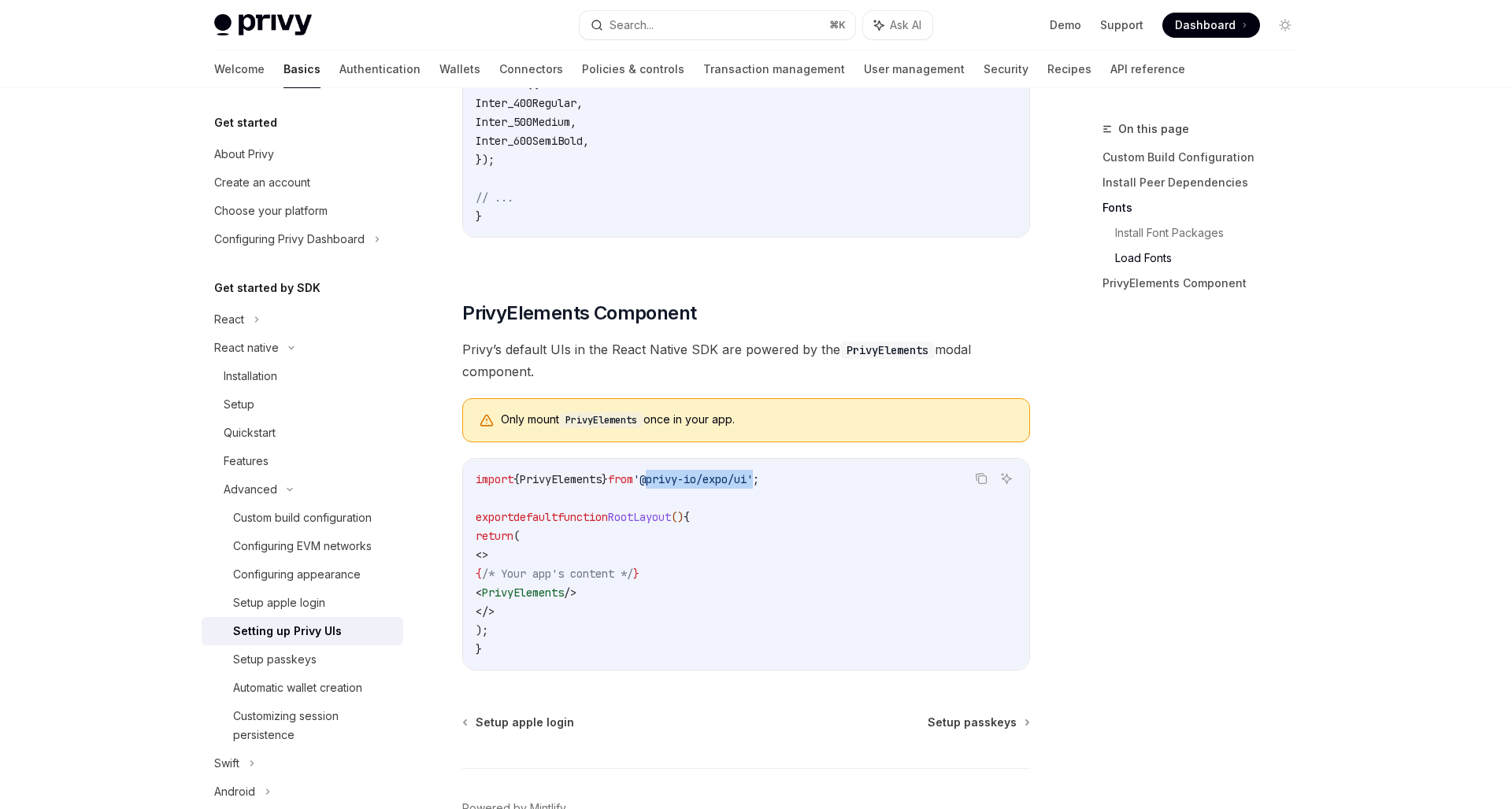
scroll to position [920, 0]
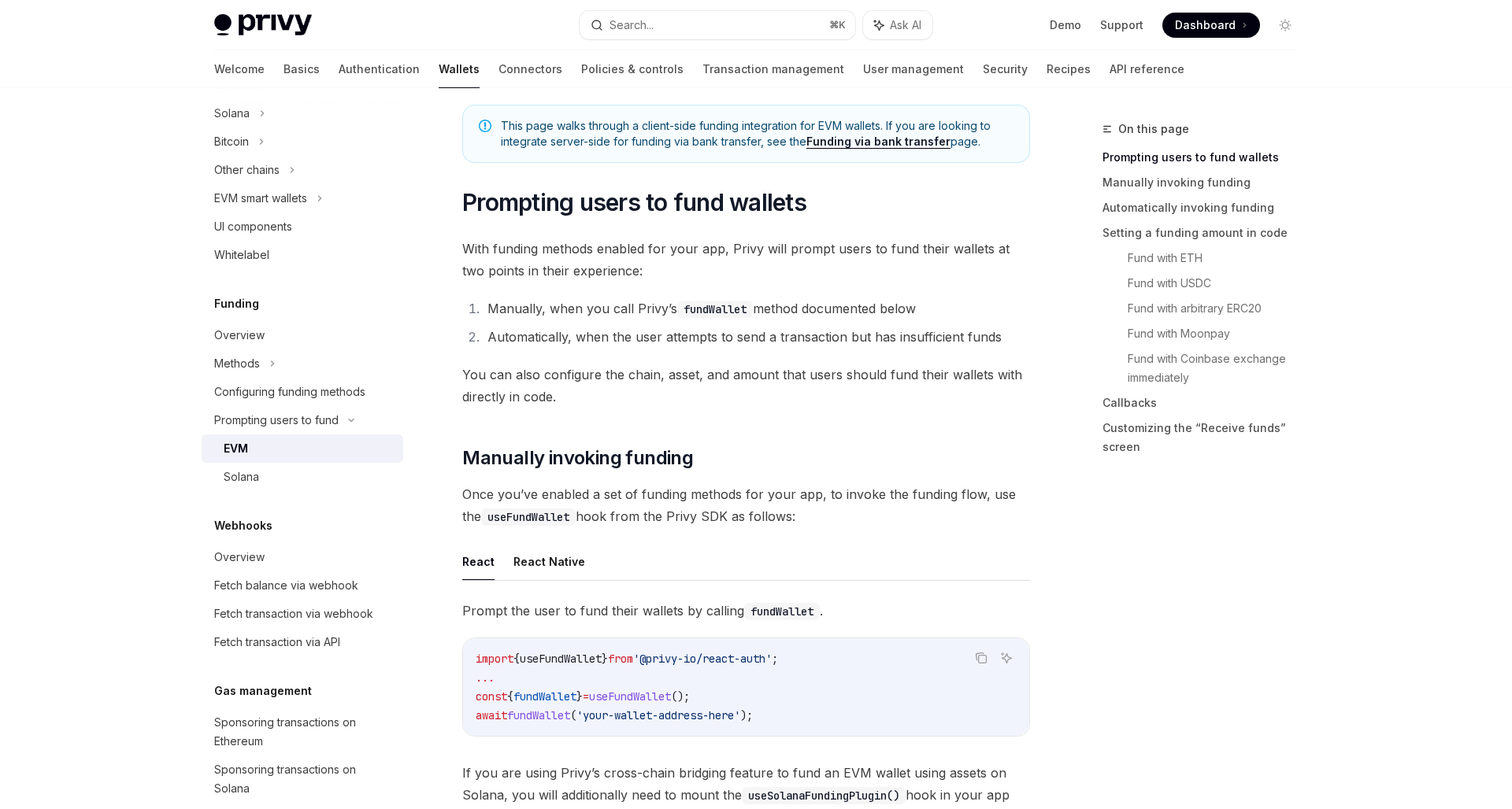
scroll to position [118, 0]
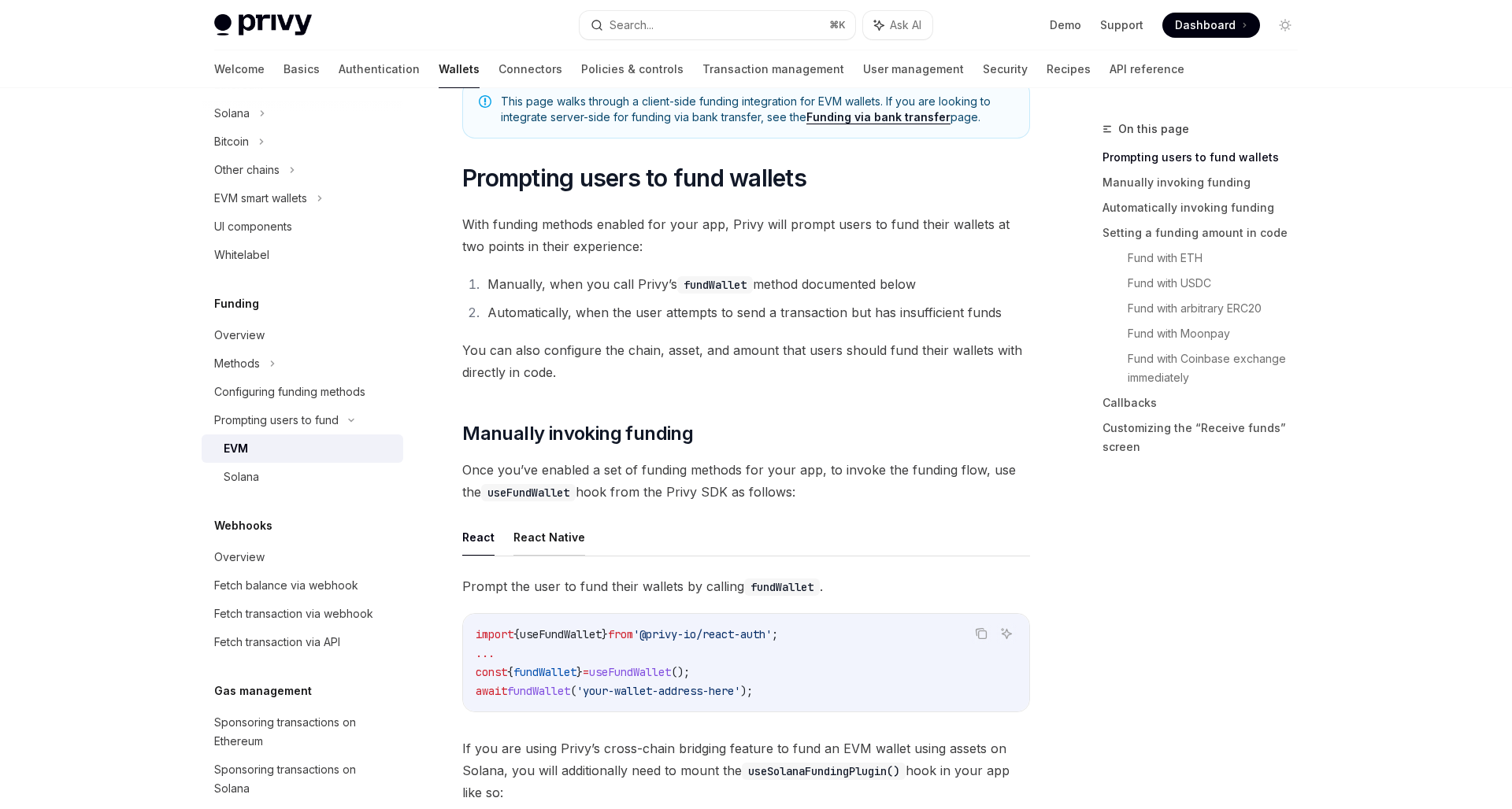
click at [531, 530] on button "React Native" at bounding box center [549, 537] width 72 height 37
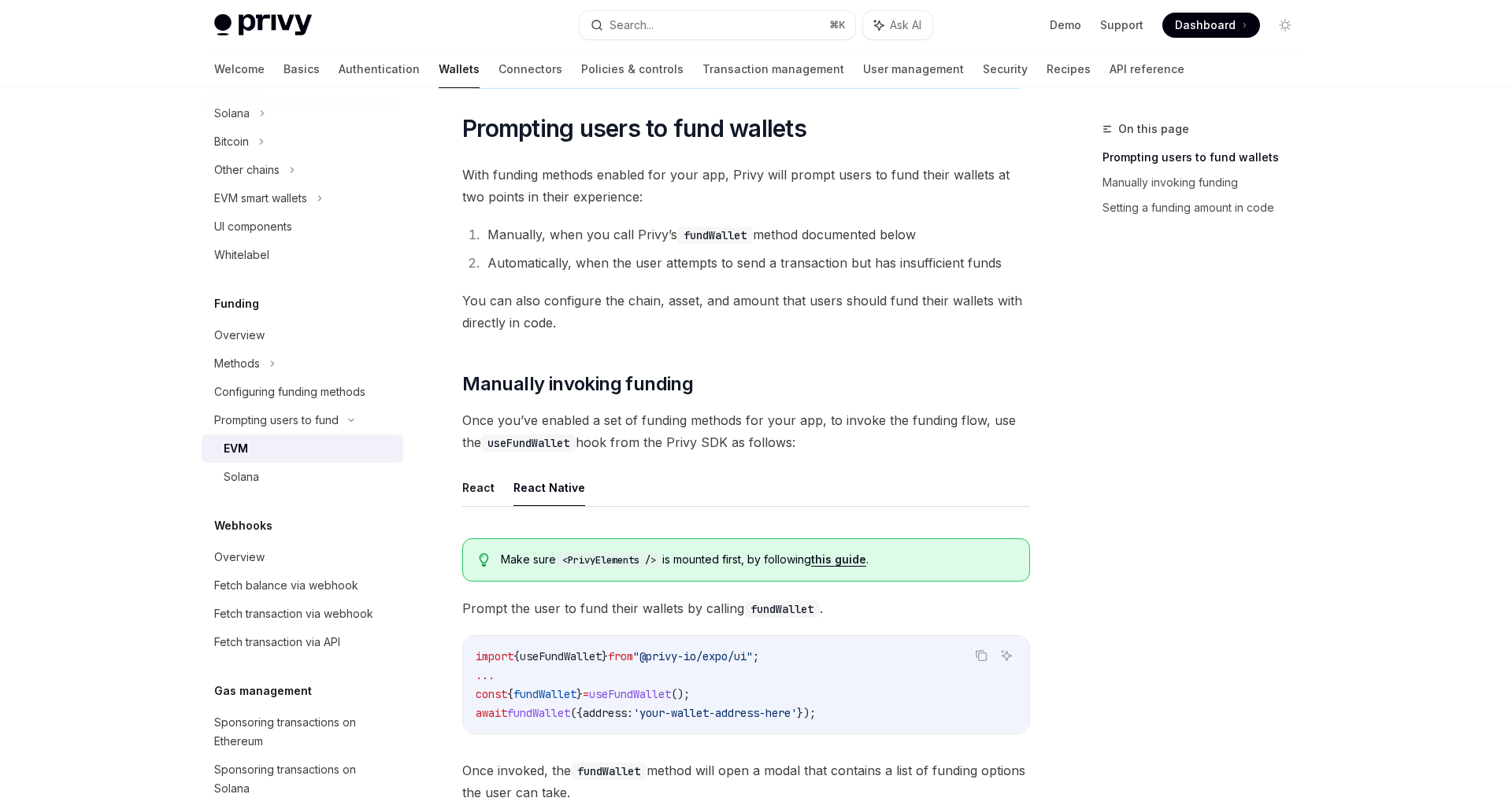
scroll to position [168, 0]
drag, startPoint x: 807, startPoint y: 651, endPoint x: 453, endPoint y: 646, distance: 354.0
copy span "import { useFundWallet } from "@privy-io/expo/ui" ;"
click at [848, 555] on link "this guide" at bounding box center [838, 559] width 55 height 14
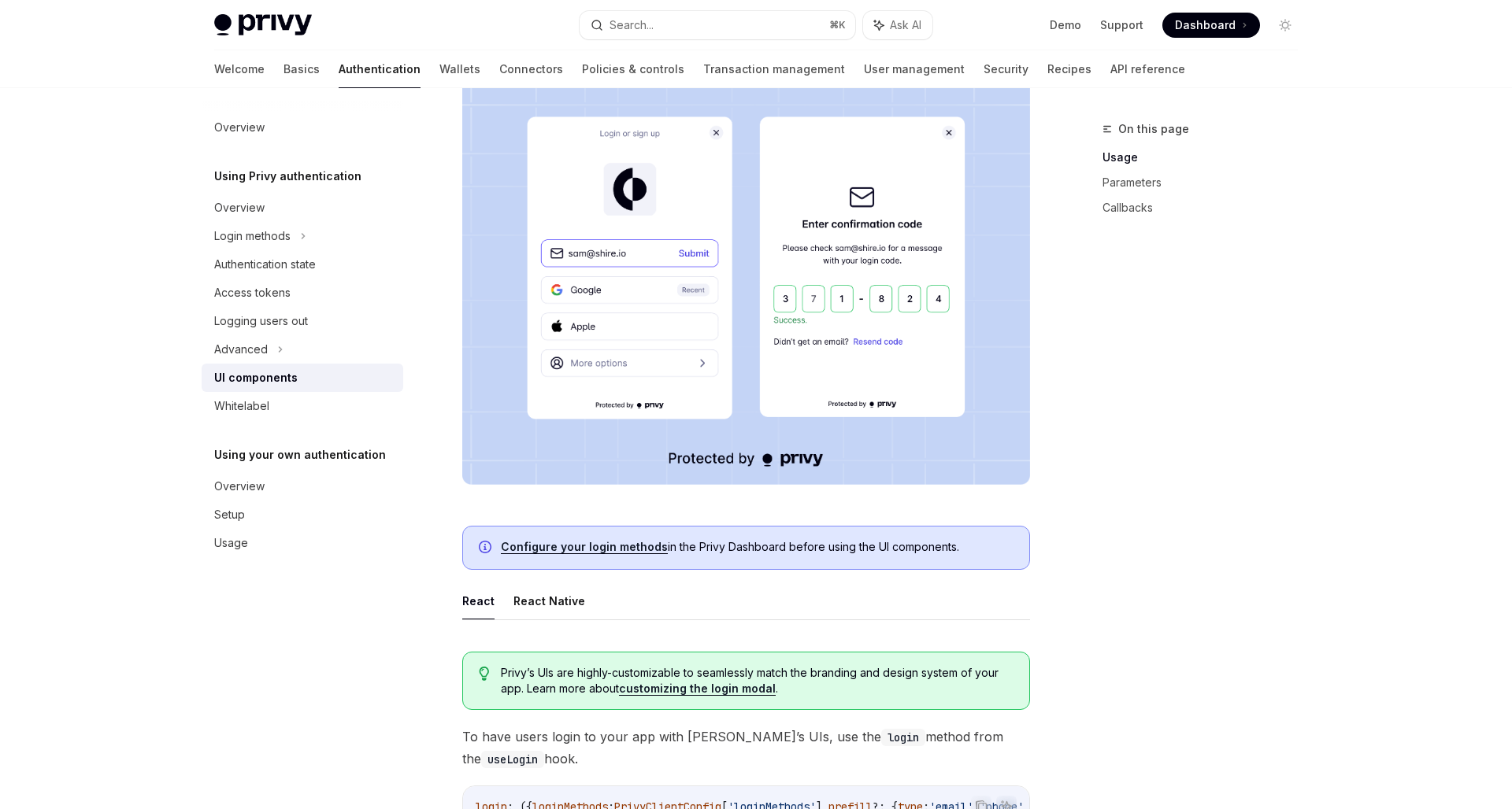
scroll to position [366, 0]
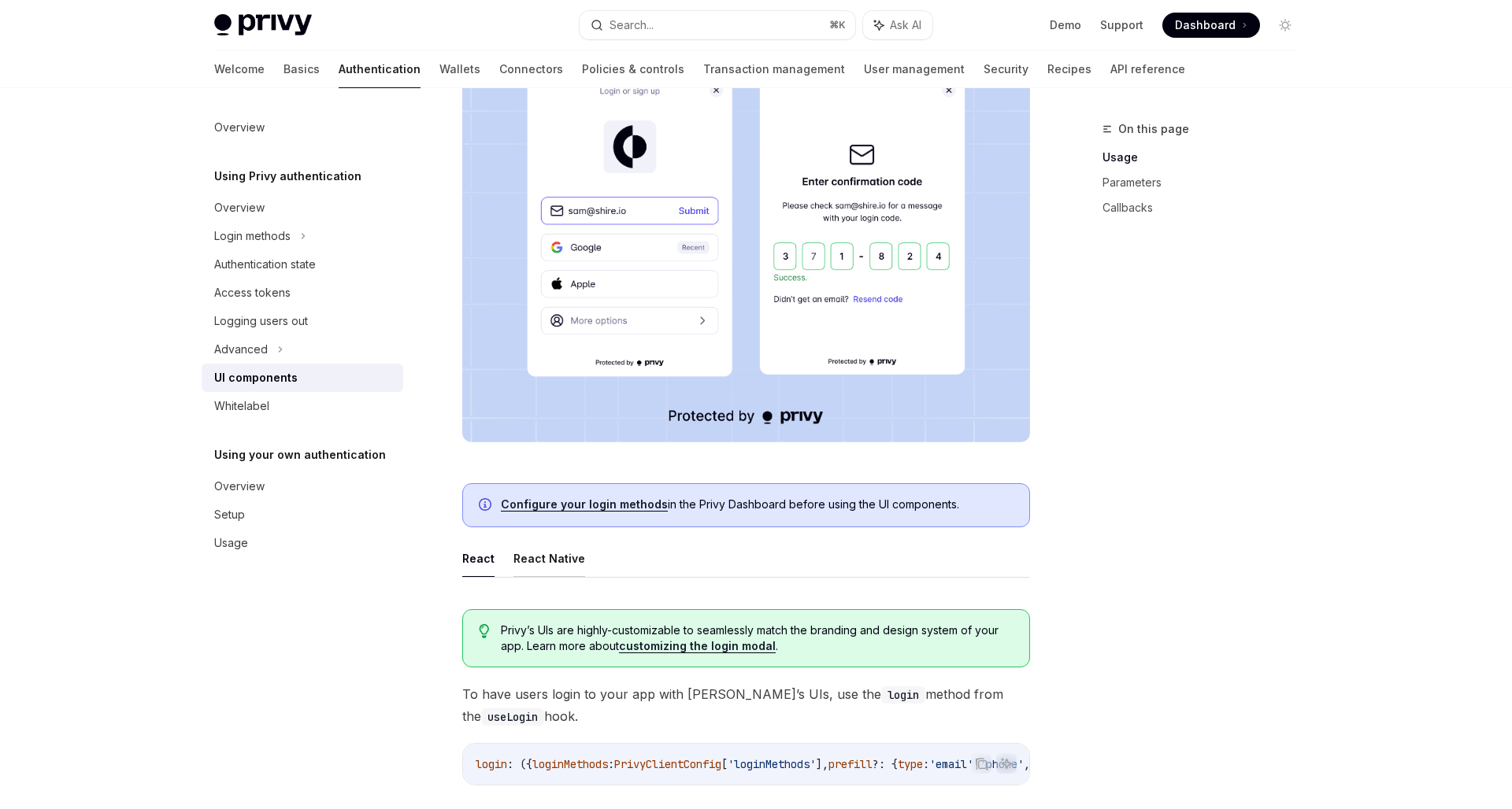
click at [553, 553] on button "React Native" at bounding box center [549, 558] width 72 height 37
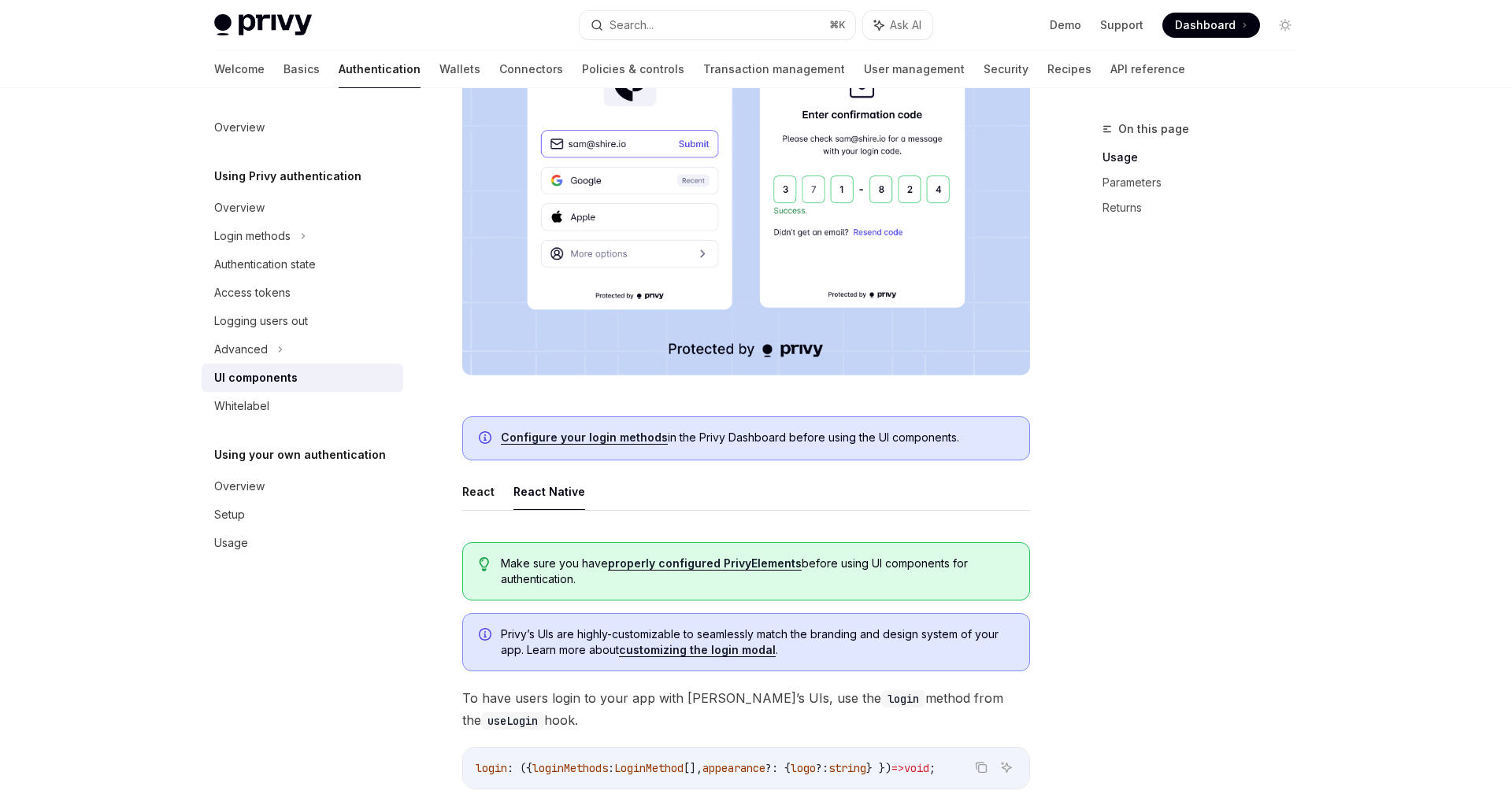
scroll to position [437, 0]
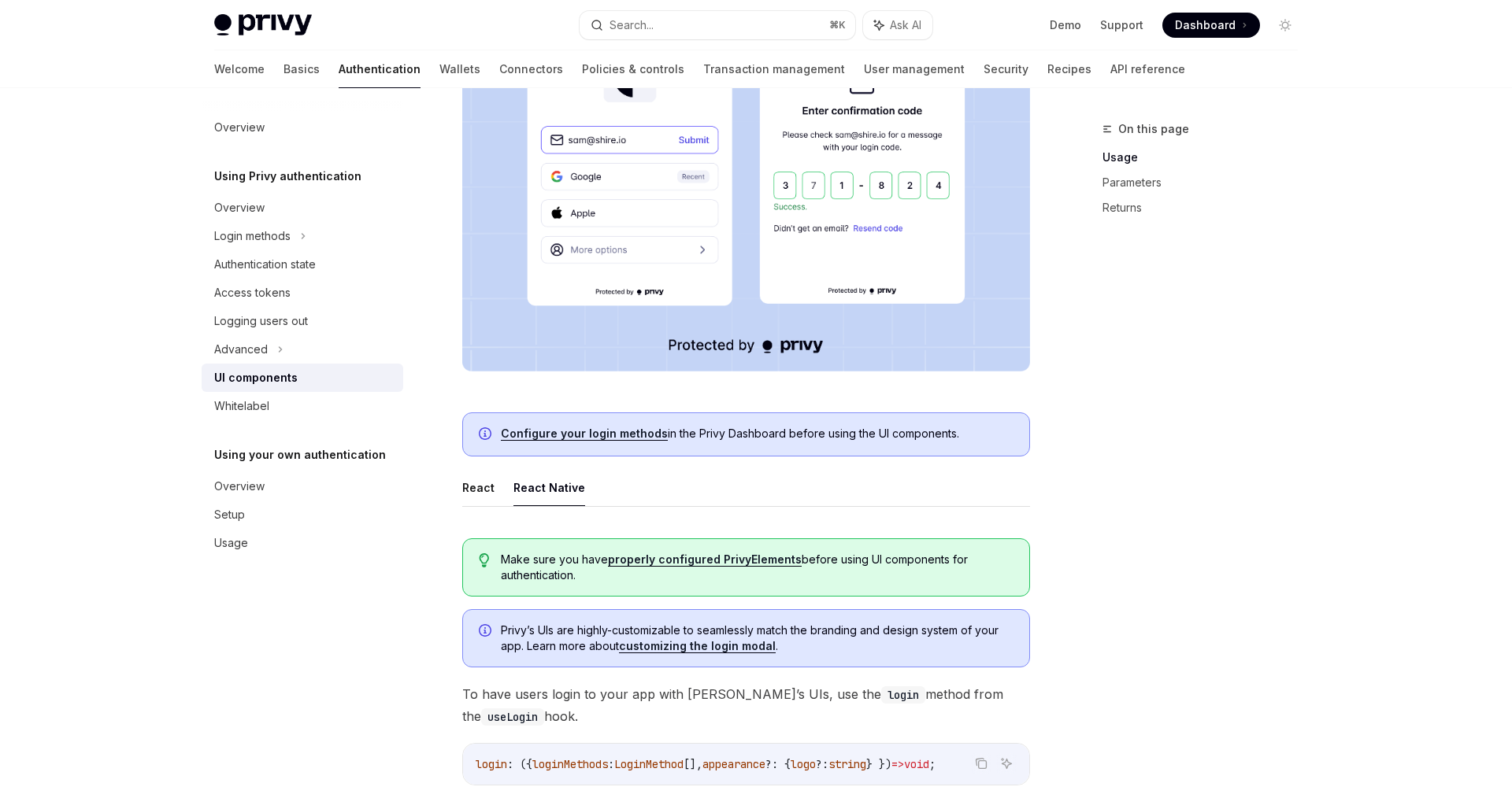
click at [629, 561] on link "properly configured PrivyElements" at bounding box center [705, 560] width 194 height 14
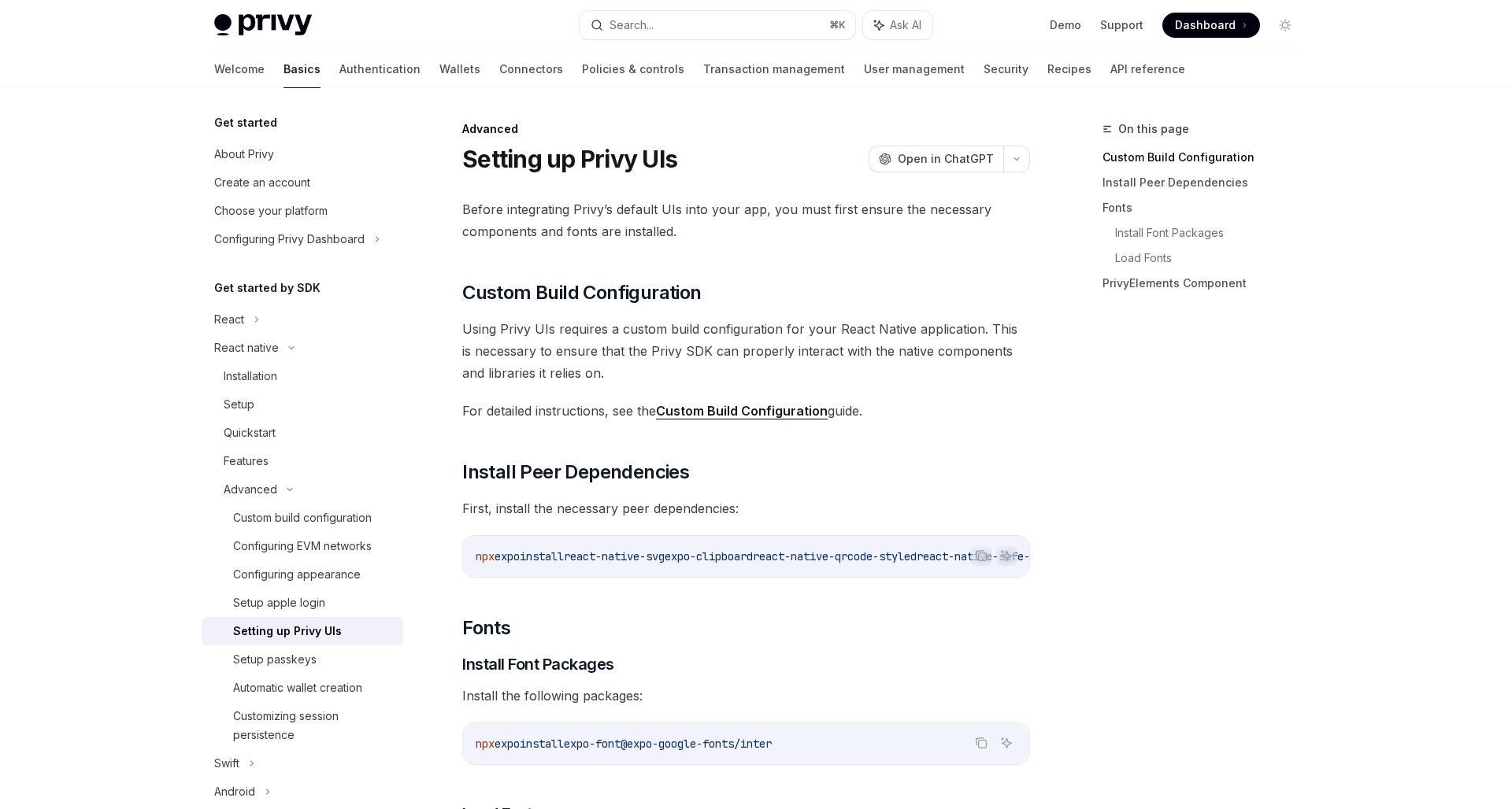
scroll to position [46, 0]
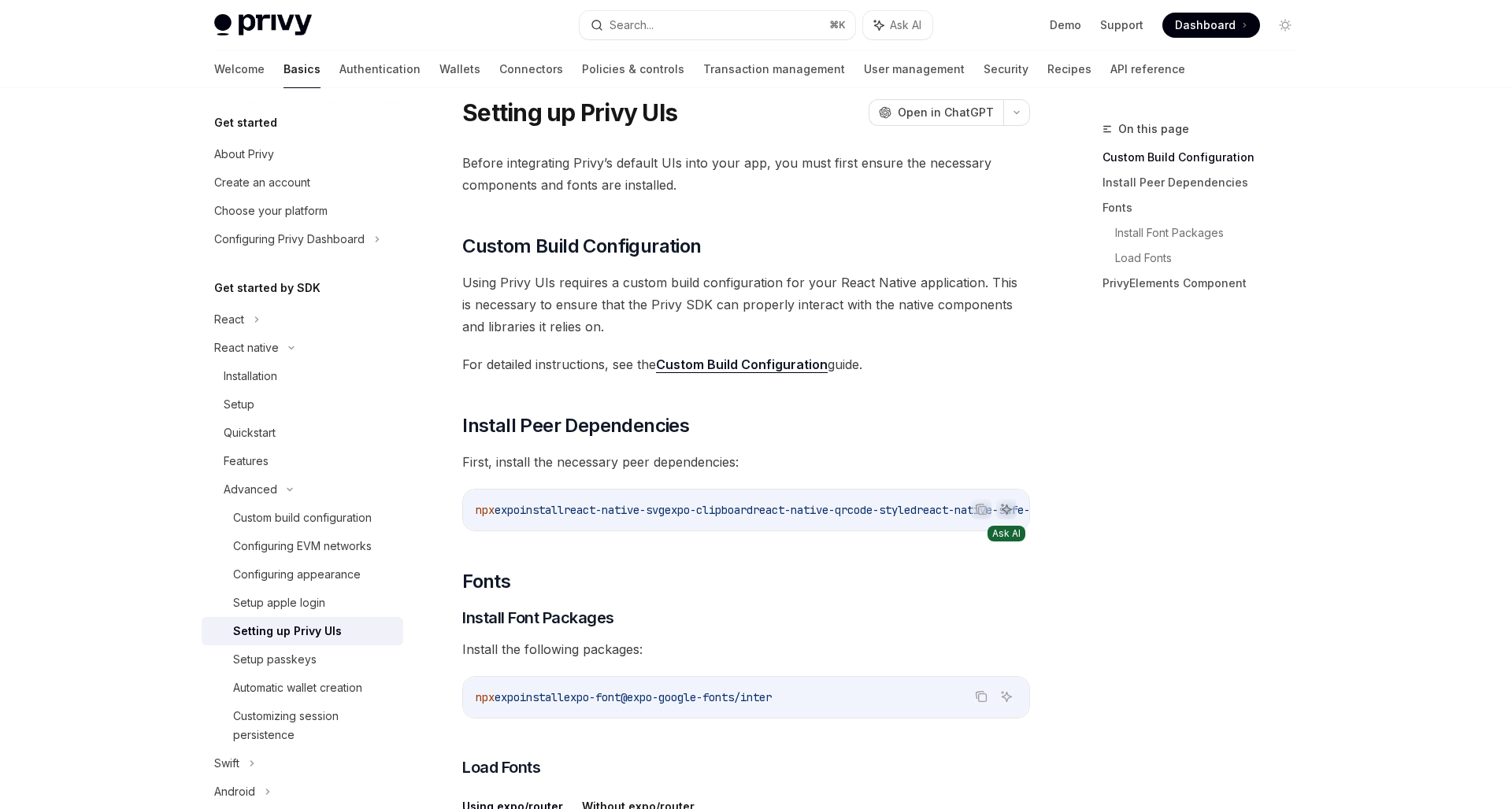
click at [1001, 514] on icon "Ask AI" at bounding box center [1006, 509] width 12 height 12
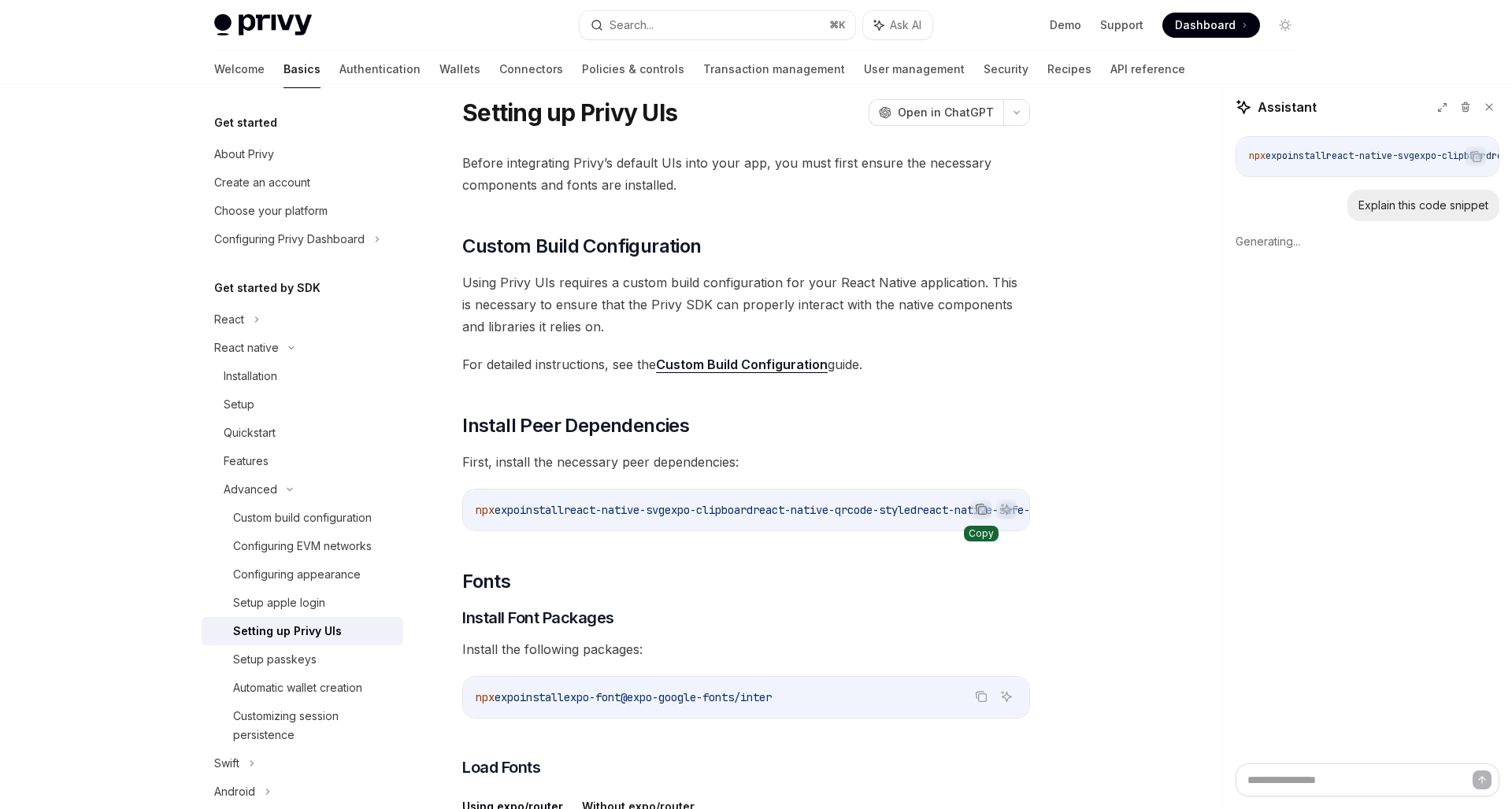
click at [971, 512] on button "Copy the contents from the code block" at bounding box center [980, 509] width 20 height 20
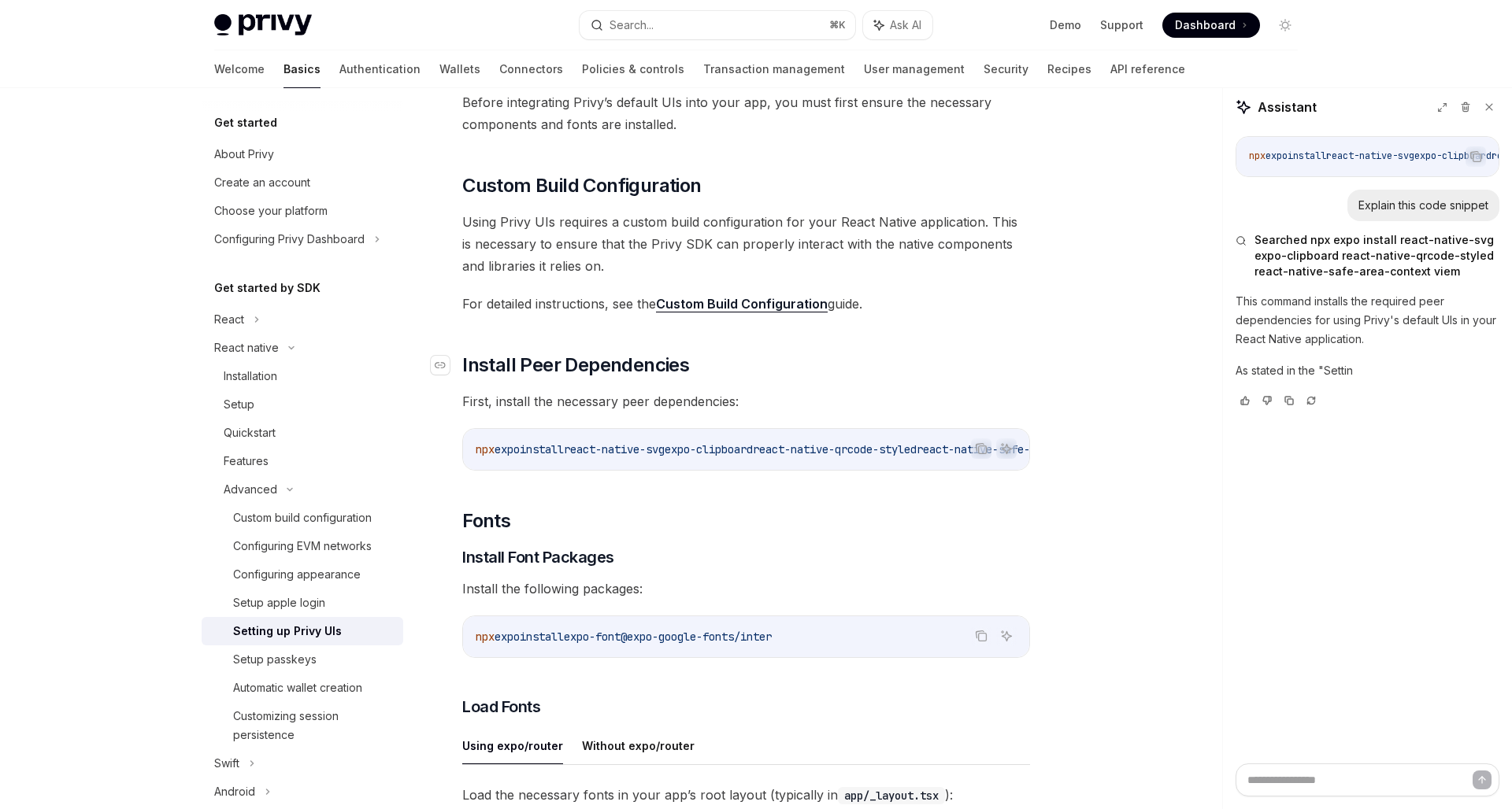
scroll to position [109, 0]
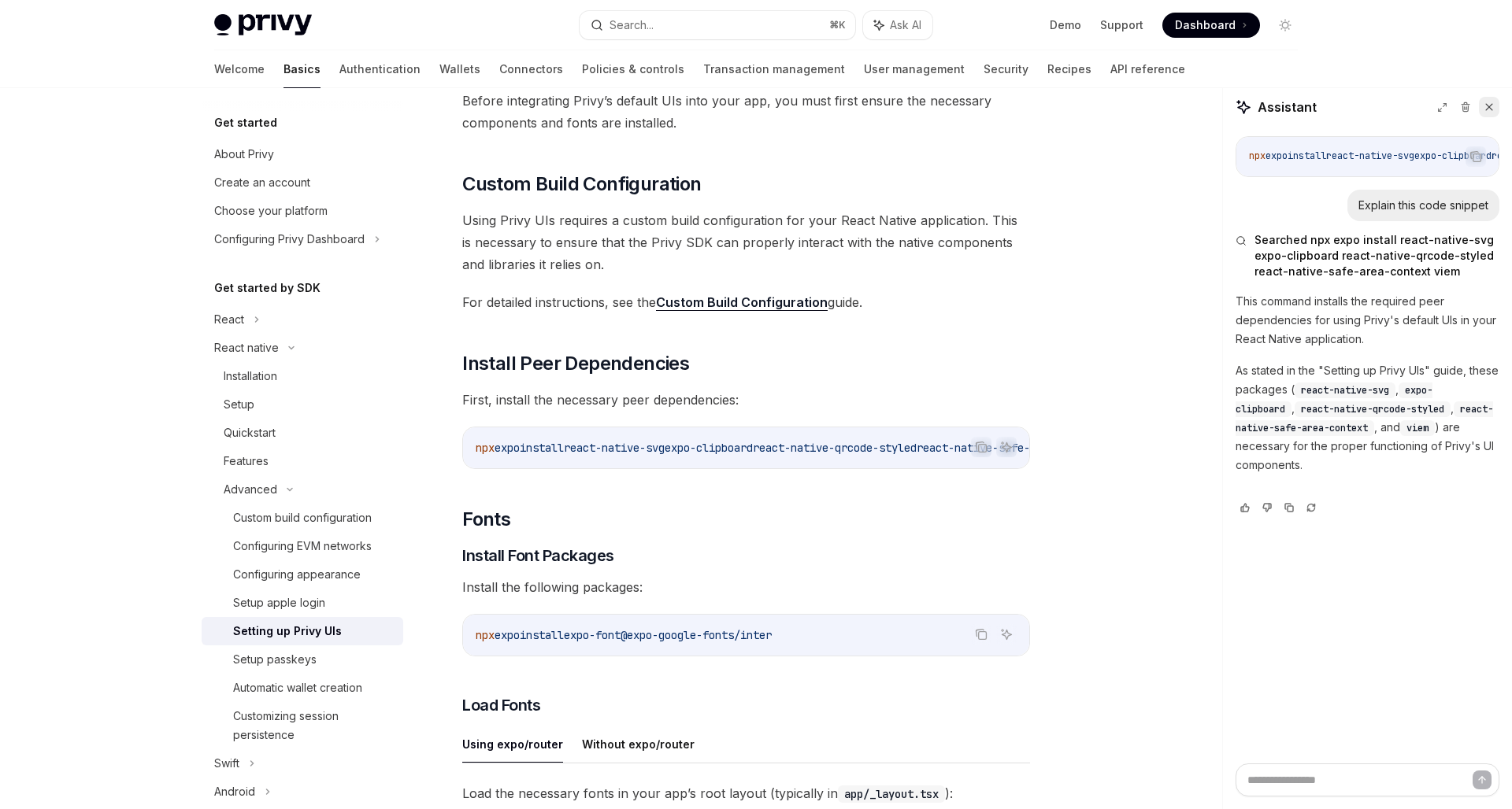
click at [1489, 107] on icon at bounding box center [1488, 106] width 11 height 11
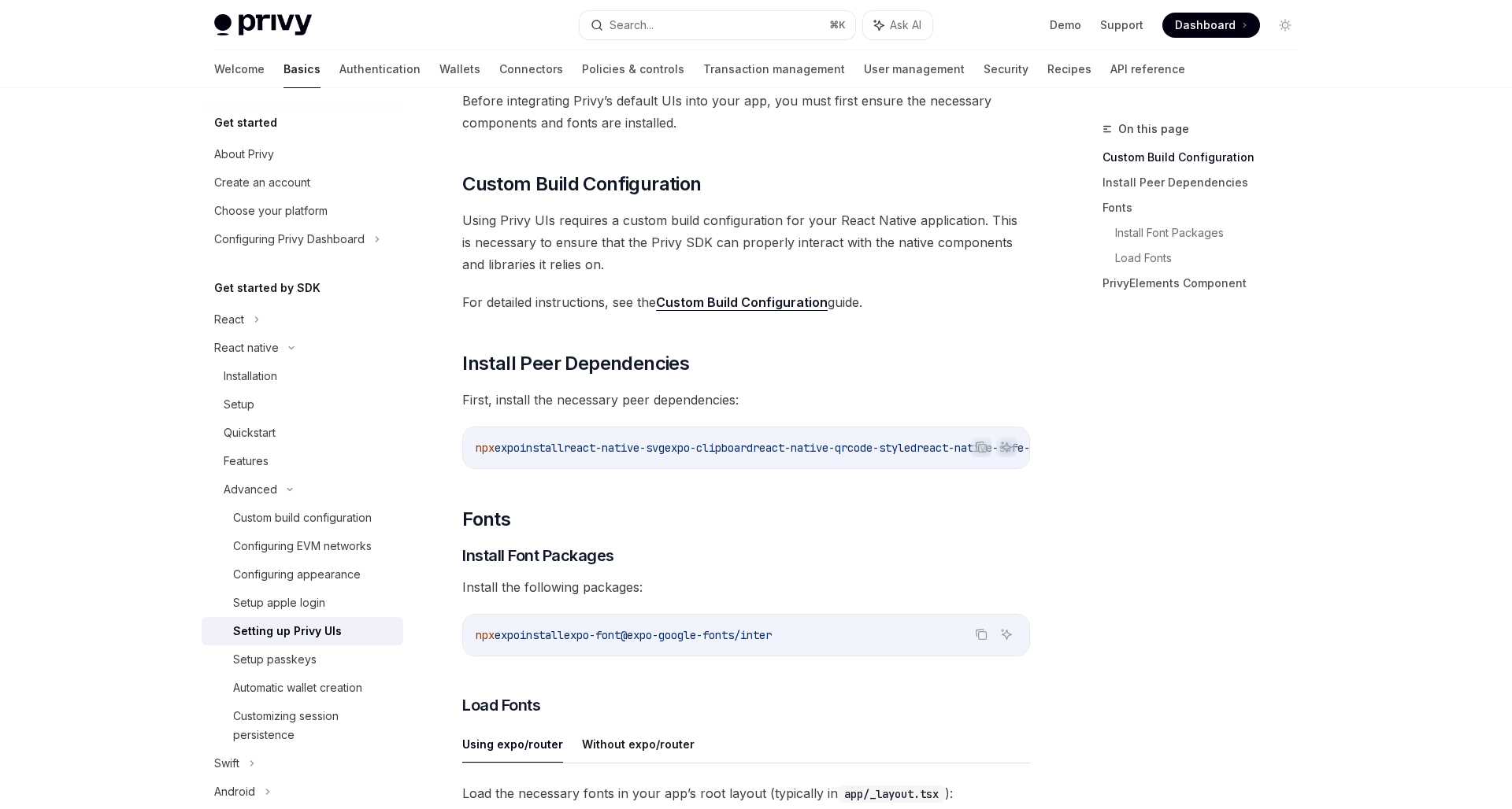
type textarea "*"
click at [946, 542] on div "Before integrating Privy’s default UIs into your app, you must first ensure the…" at bounding box center [746, 797] width 568 height 1414
click at [982, 636] on icon "Copy the contents from the code block" at bounding box center [981, 635] width 12 height 12
click at [800, 573] on div "Before integrating Privy’s default UIs into your app, you must first ensure the…" at bounding box center [746, 797] width 568 height 1414
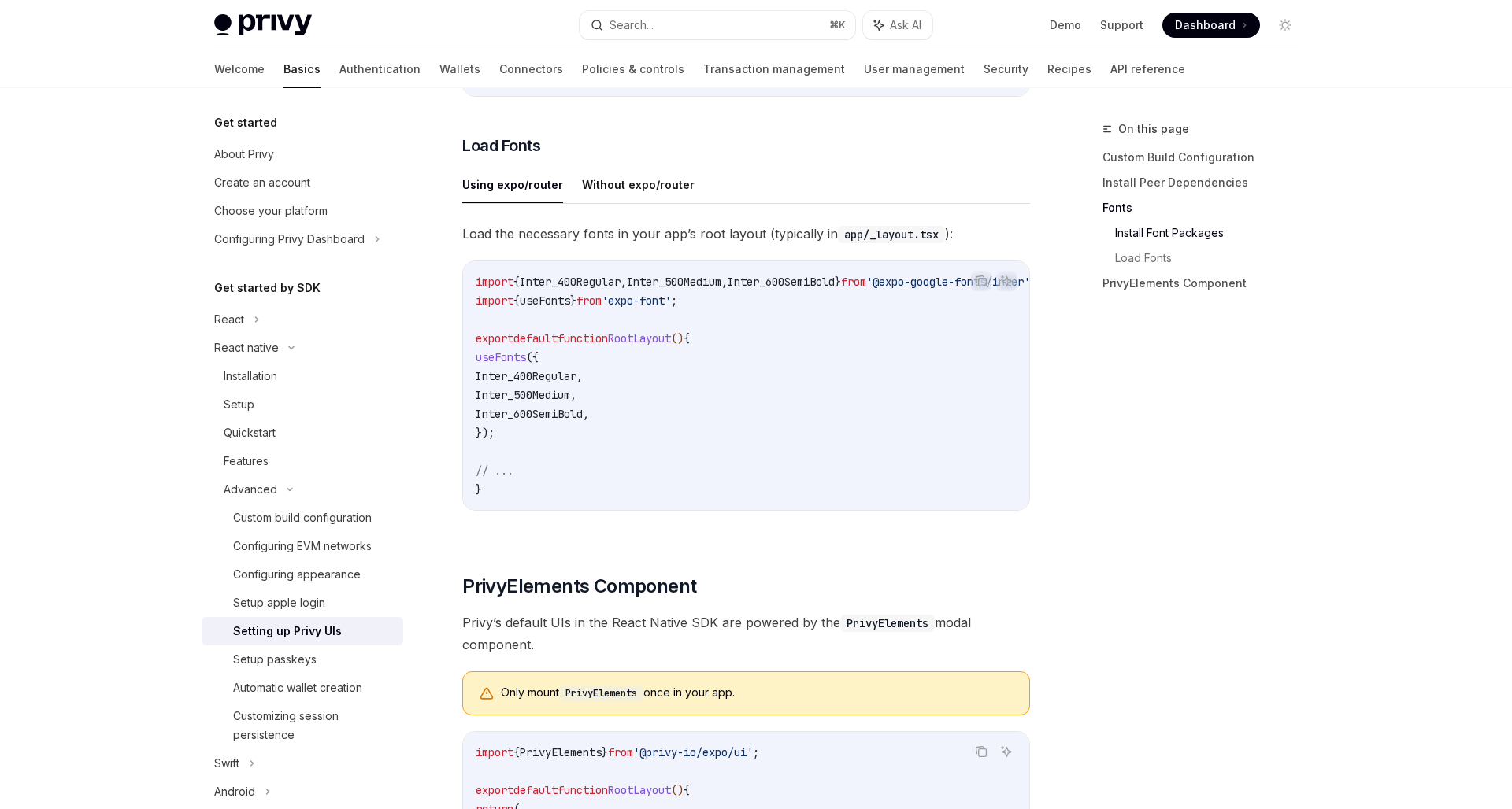
scroll to position [913, 0]
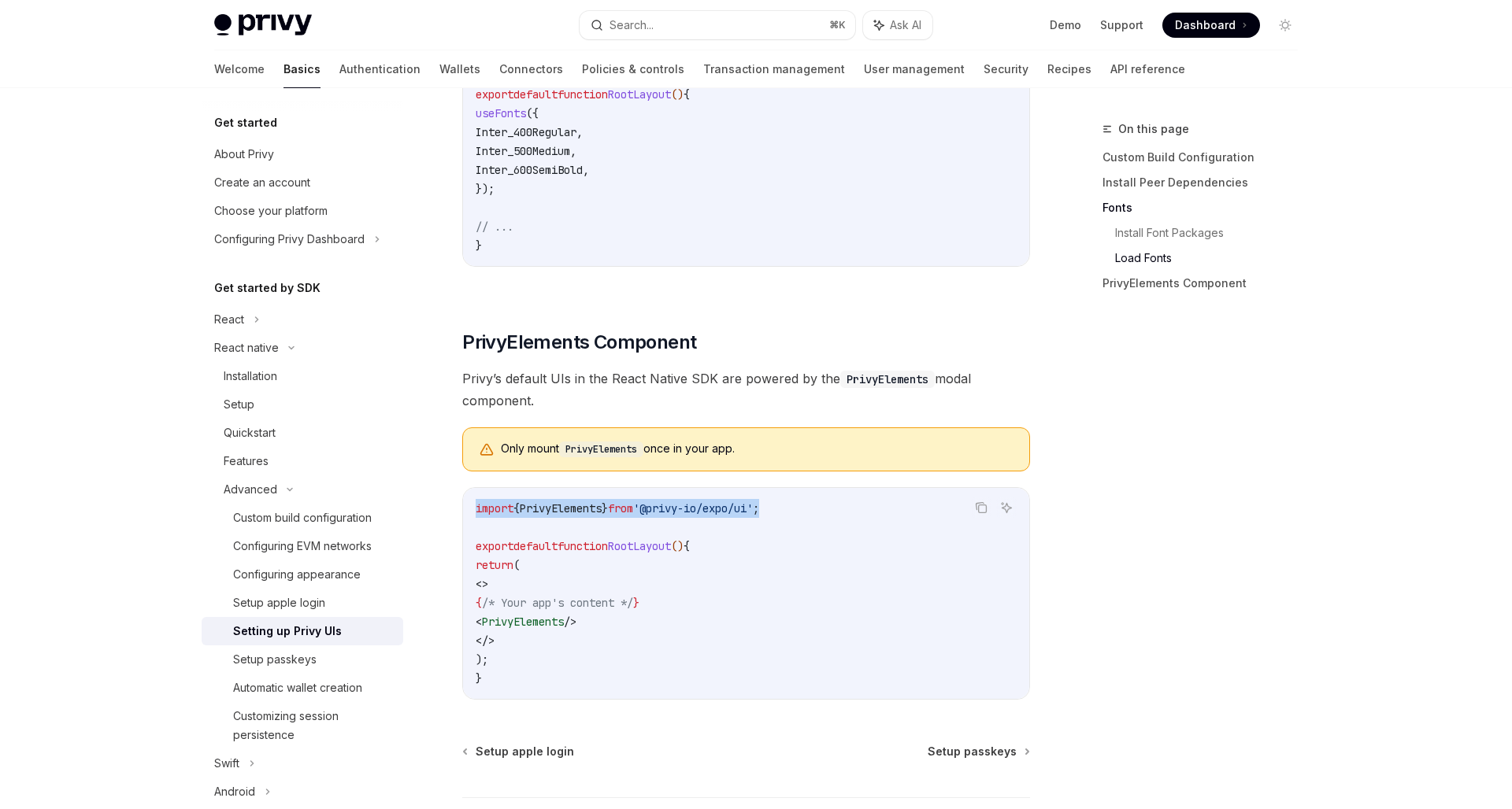
drag, startPoint x: 745, startPoint y: 507, endPoint x: 473, endPoint y: 512, distance: 272.0
click at [473, 512] on div "import { PrivyElements } from '@privy-io/expo/ui' ; export default function Roo…" at bounding box center [746, 594] width 566 height 211
copy span "import { PrivyElements } from '@privy-io/expo/ui' ;"
